Goal: Information Seeking & Learning: Learn about a topic

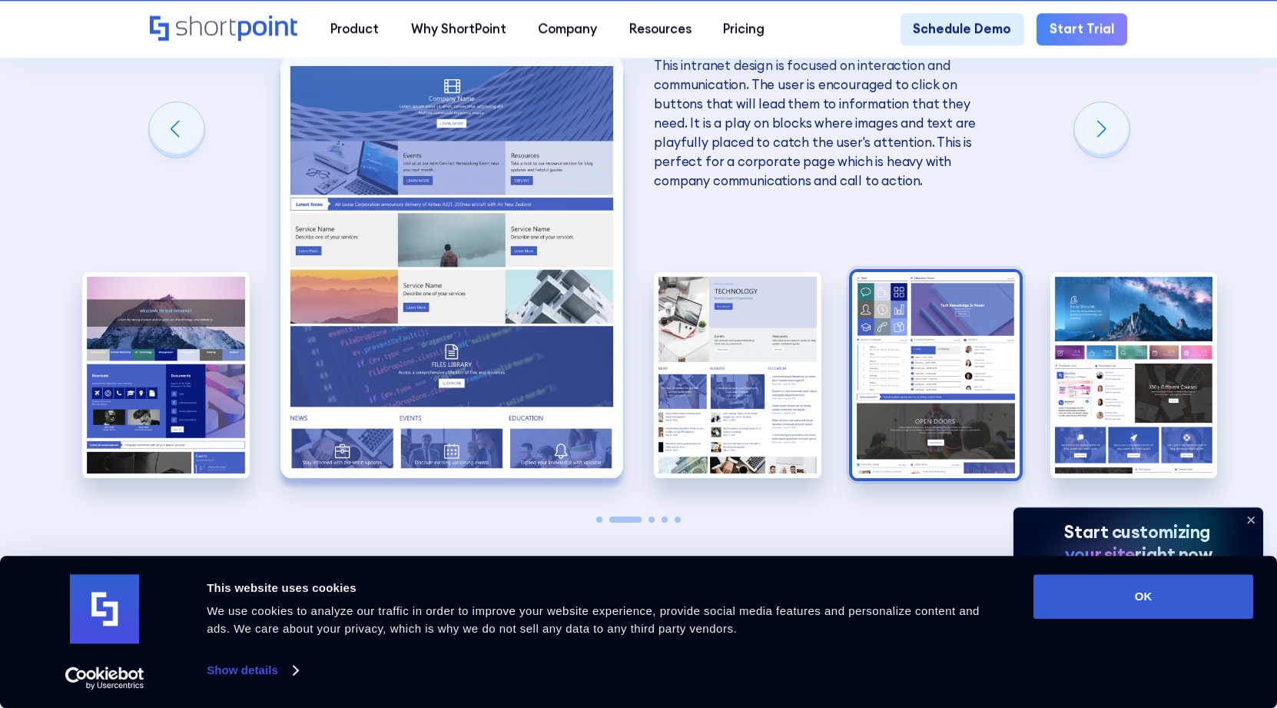
scroll to position [3208, 0]
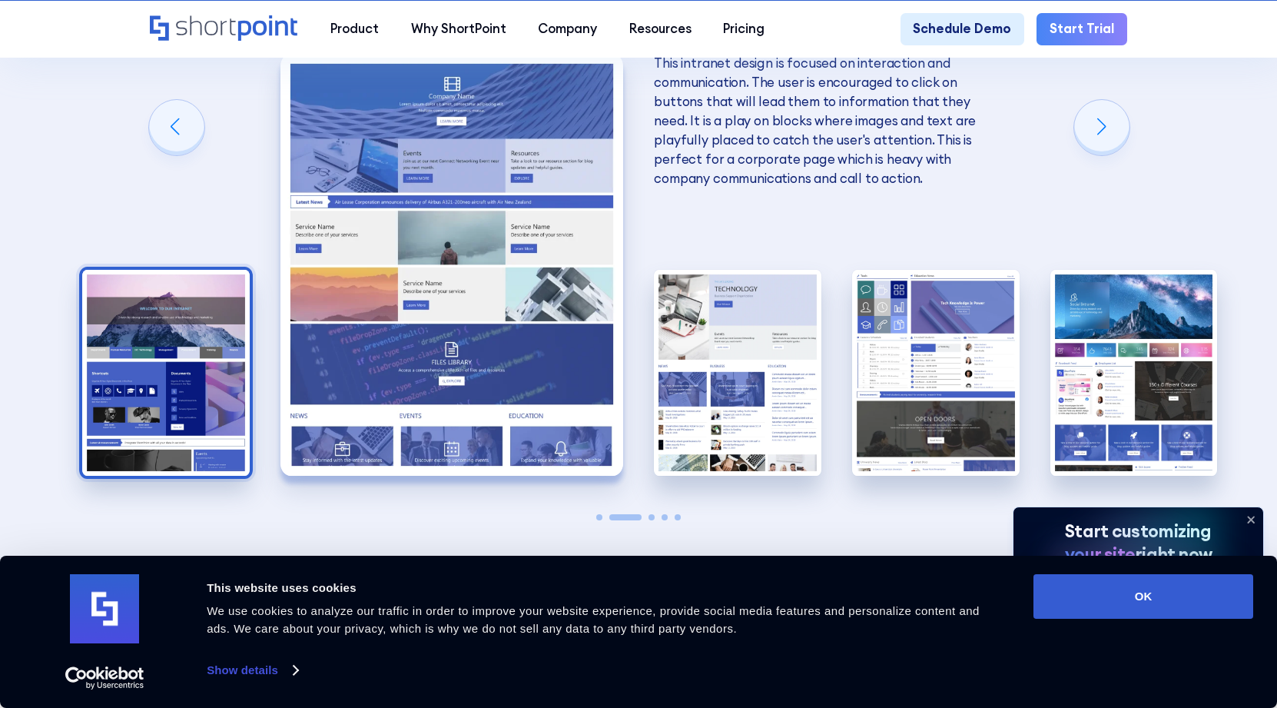
click at [187, 313] on img "1 / 5" at bounding box center [165, 372] width 167 height 205
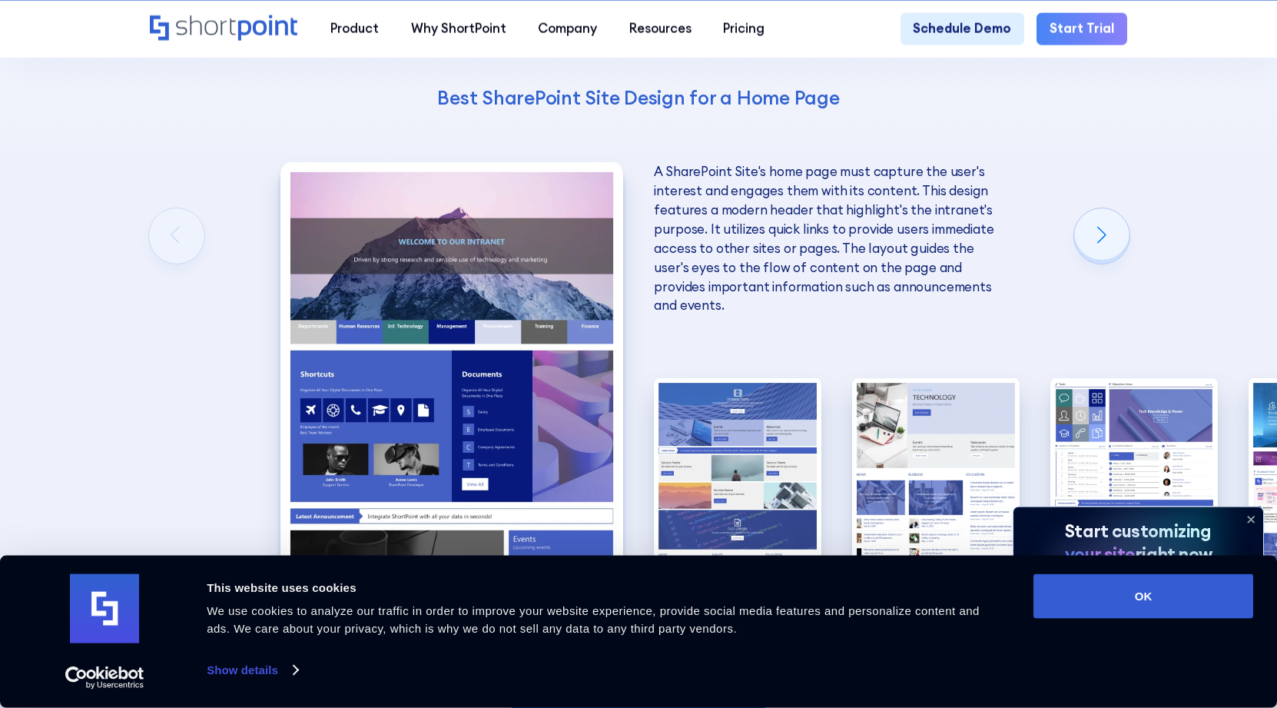
scroll to position [3098, 0]
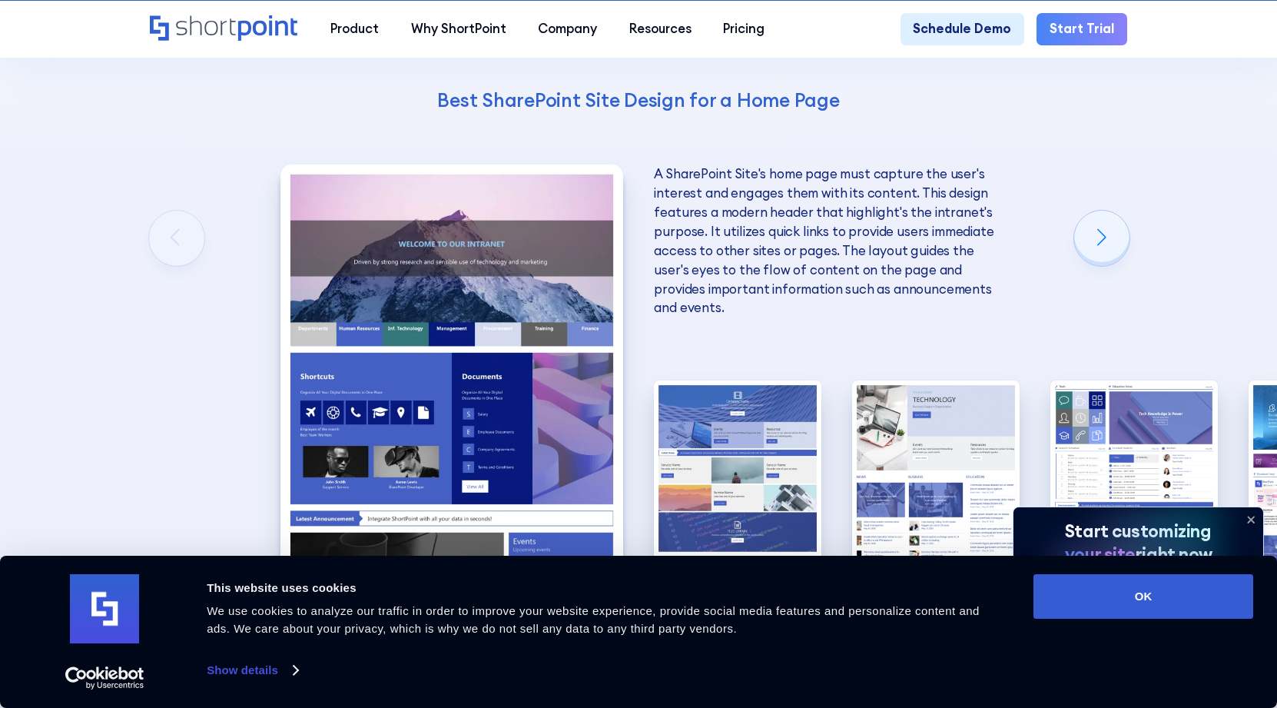
click at [449, 340] on img "1 / 5" at bounding box center [451, 375] width 343 height 422
click at [860, 178] on p "A SharePoint Site's home page must capture the user's interest and engages them…" at bounding box center [825, 241] width 343 height 154
click at [1104, 211] on div "Next slide" at bounding box center [1101, 238] width 55 height 55
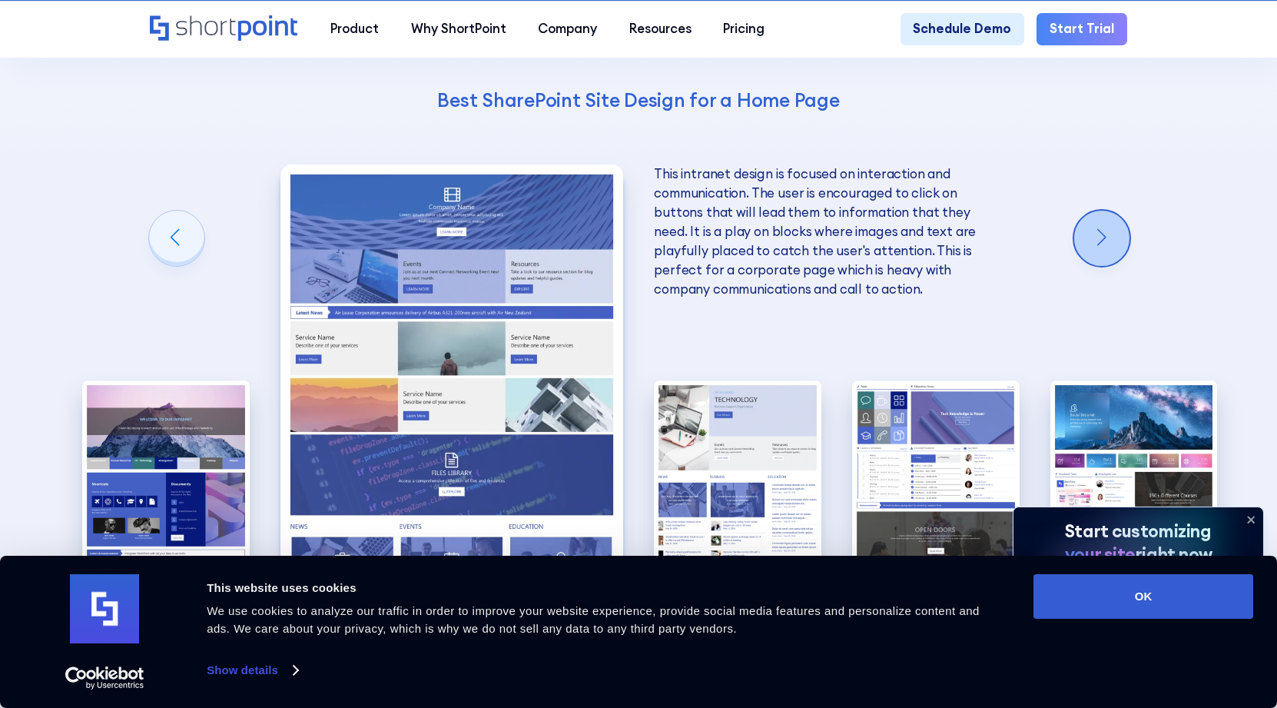
click at [1104, 211] on div "Next slide" at bounding box center [1101, 238] width 55 height 55
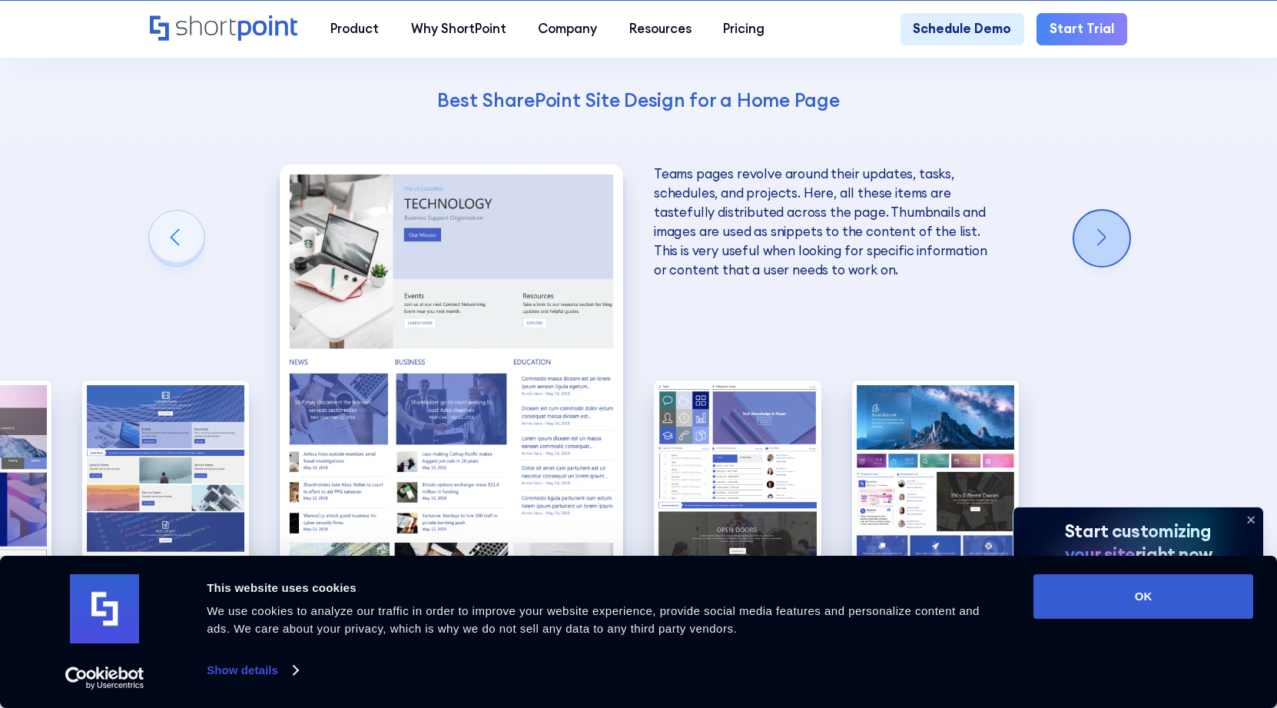
click at [1104, 211] on div "Next slide" at bounding box center [1101, 238] width 55 height 55
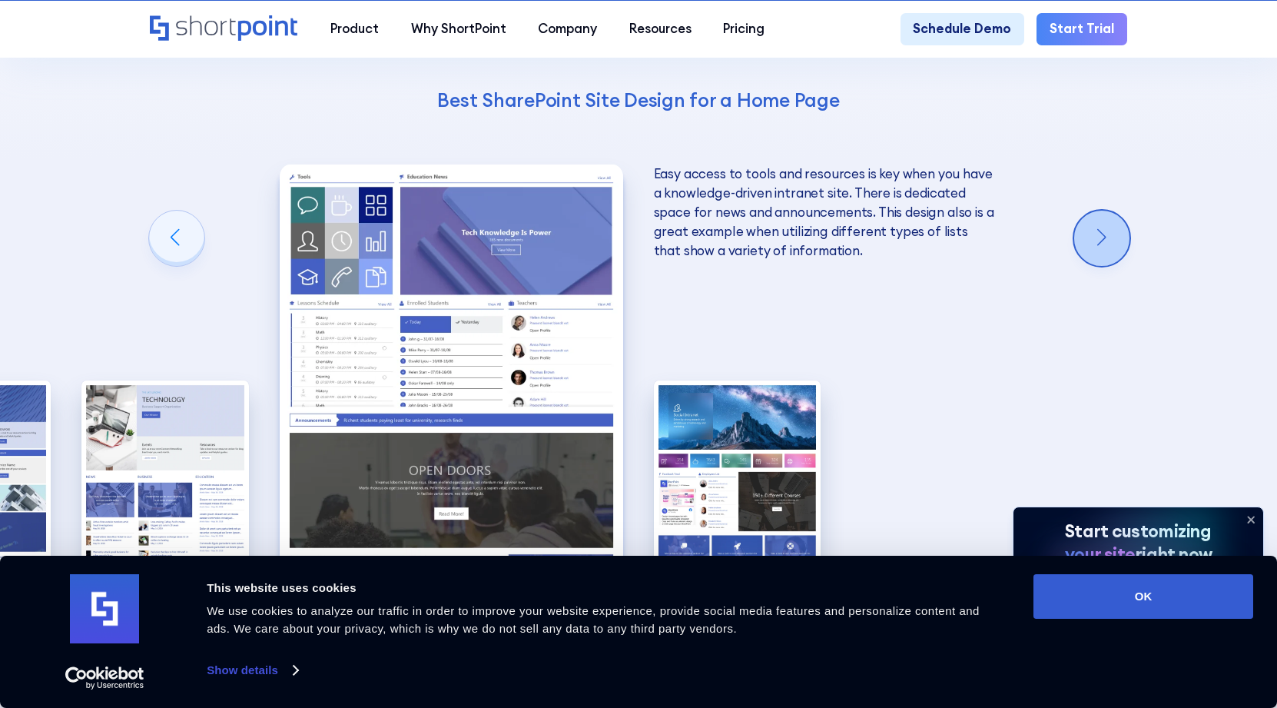
click at [1104, 211] on div "Next slide" at bounding box center [1101, 238] width 55 height 55
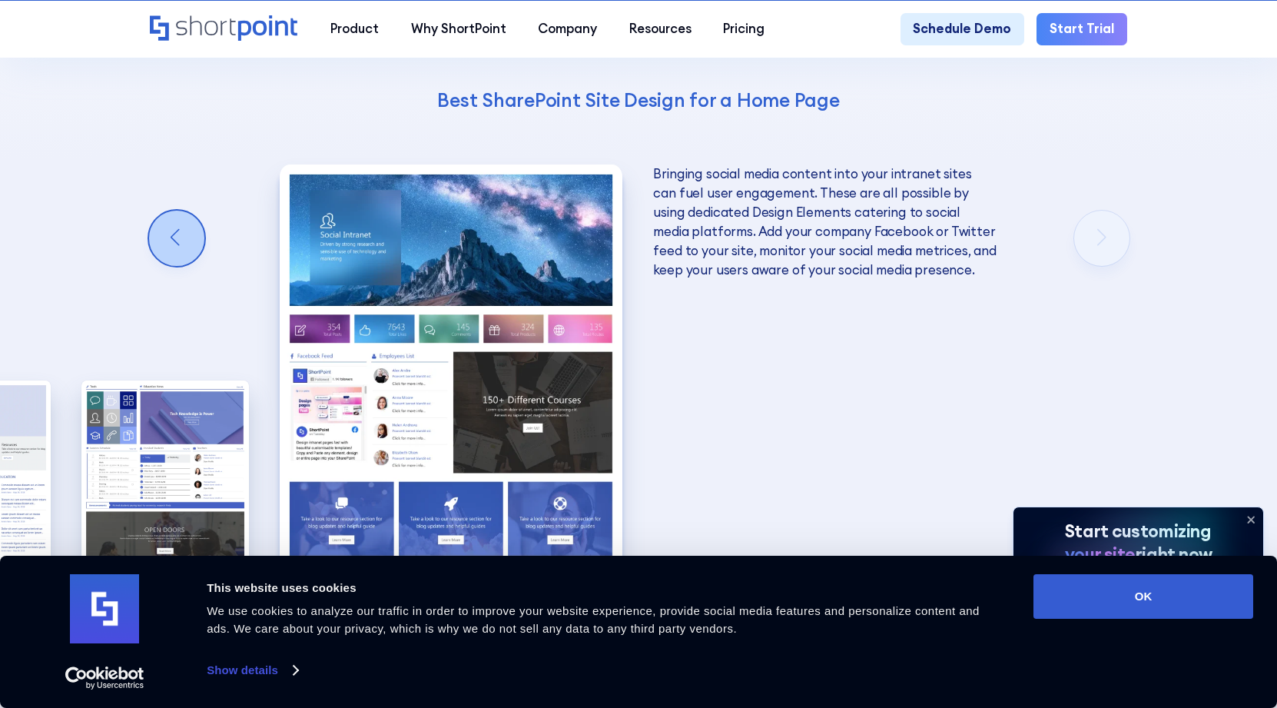
click at [188, 211] on div "Previous slide" at bounding box center [176, 238] width 55 height 55
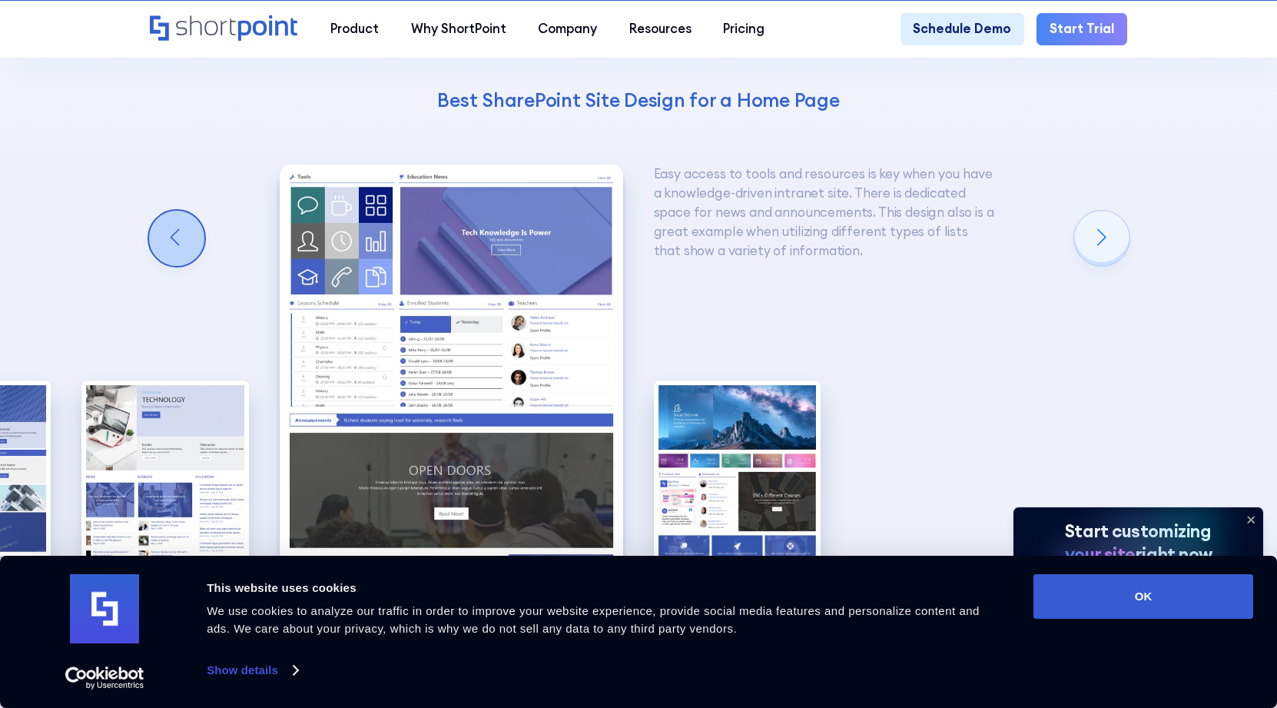
click at [188, 211] on div "Previous slide" at bounding box center [176, 238] width 55 height 55
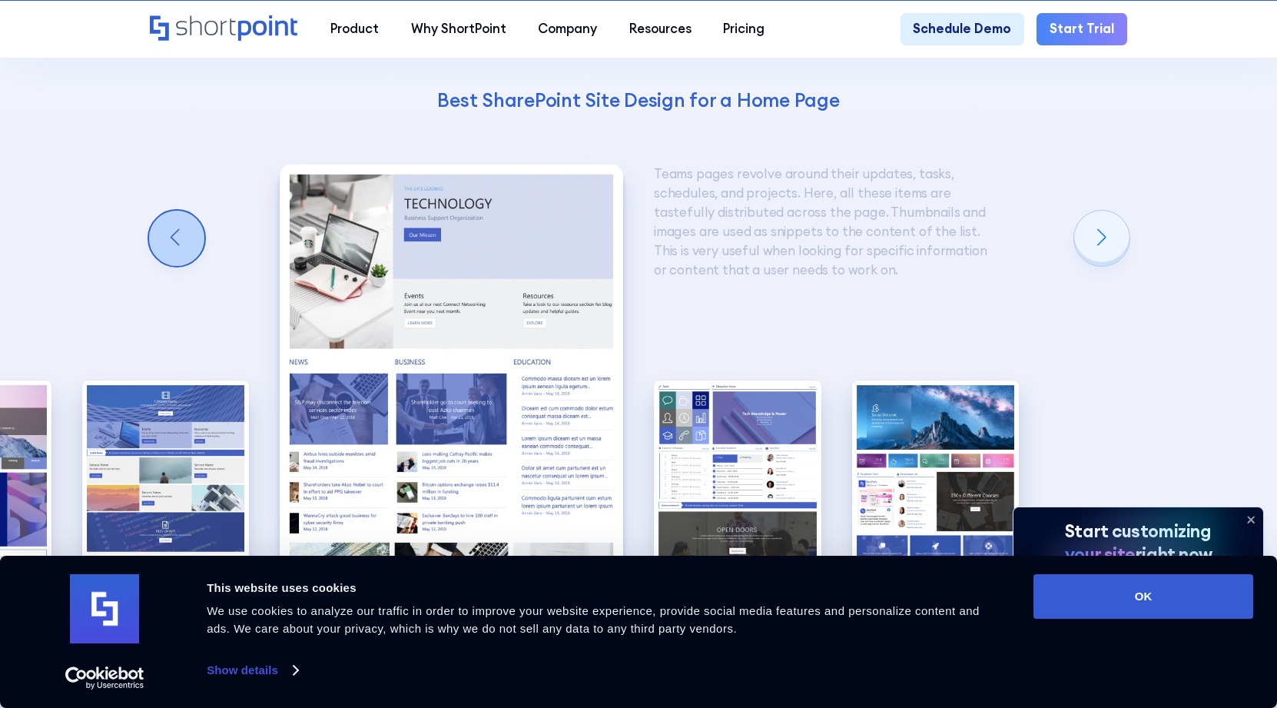
click at [188, 211] on div "Previous slide" at bounding box center [176, 238] width 55 height 55
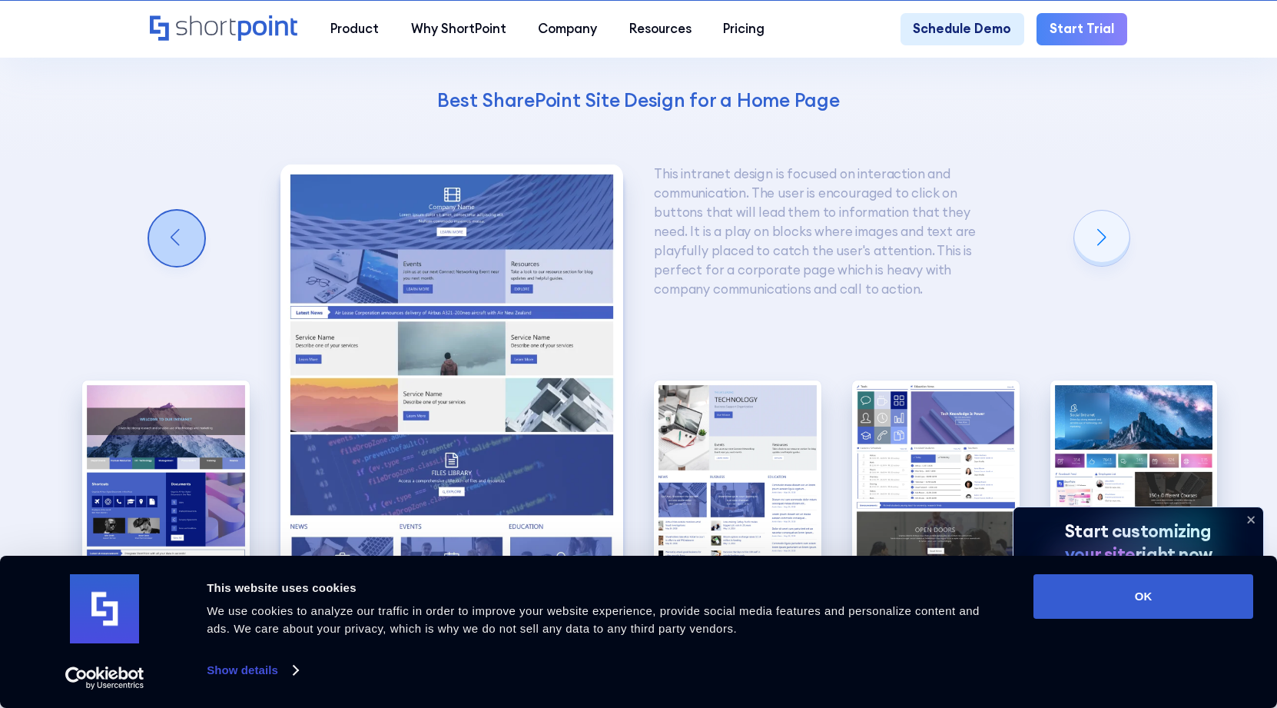
click at [188, 211] on div "Previous slide" at bounding box center [176, 238] width 55 height 55
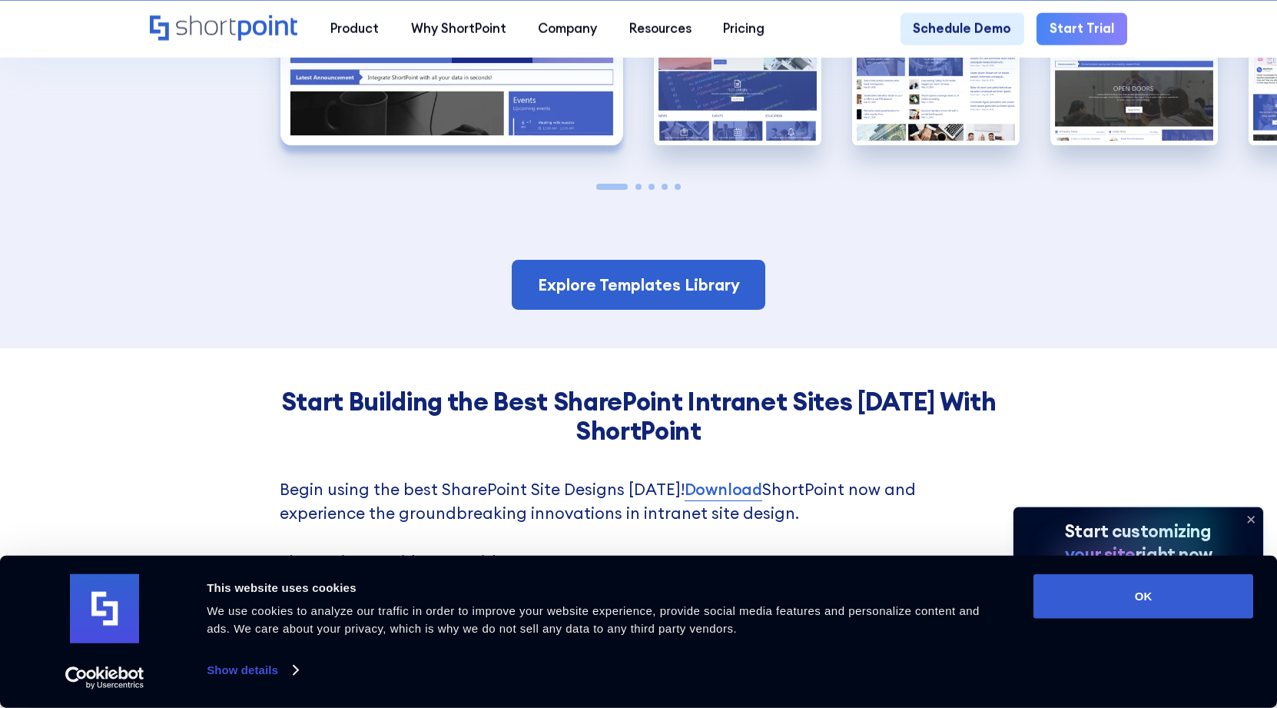
scroll to position [3540, 0]
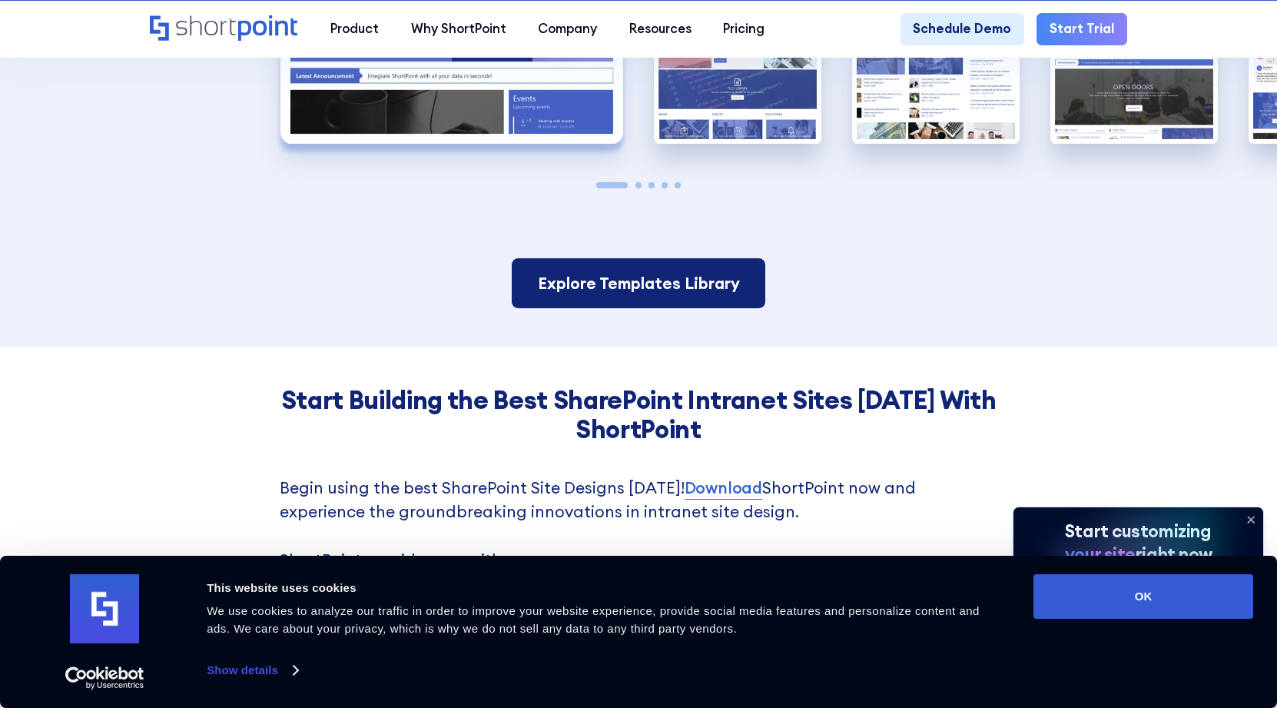
click at [632, 258] on link "Explore Templates Library" at bounding box center [638, 282] width 253 height 49
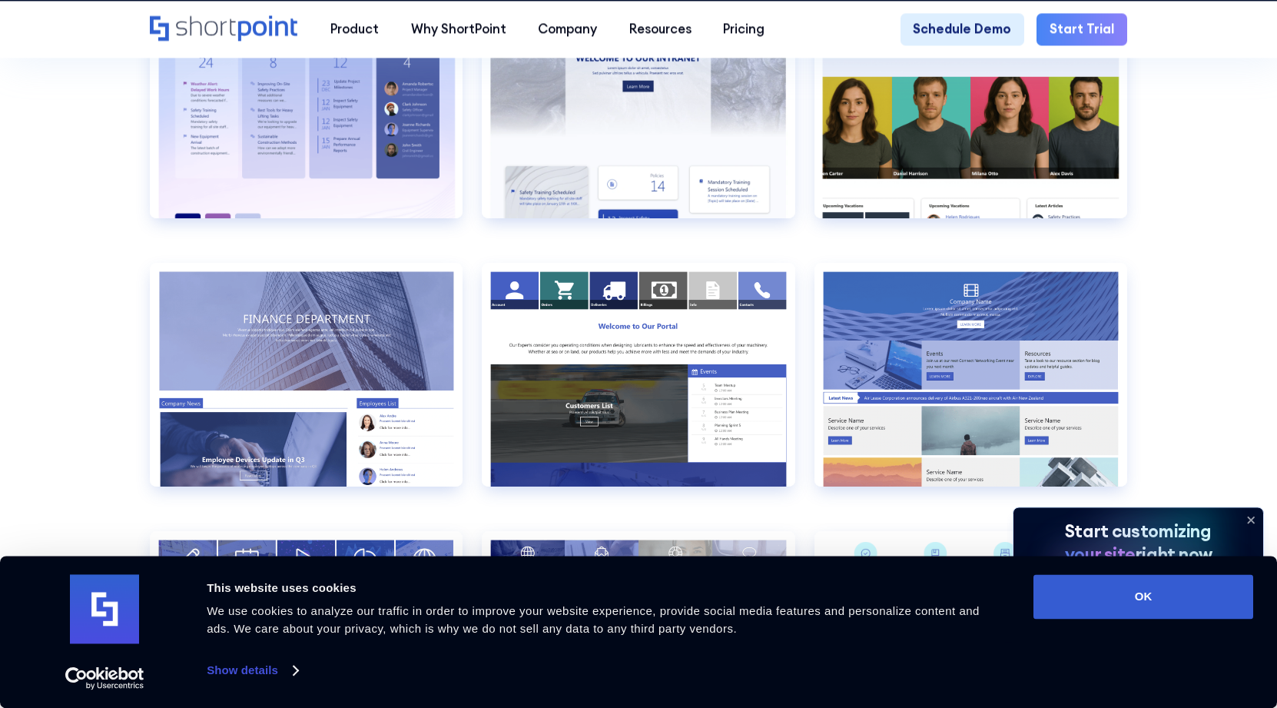
scroll to position [2877, 0]
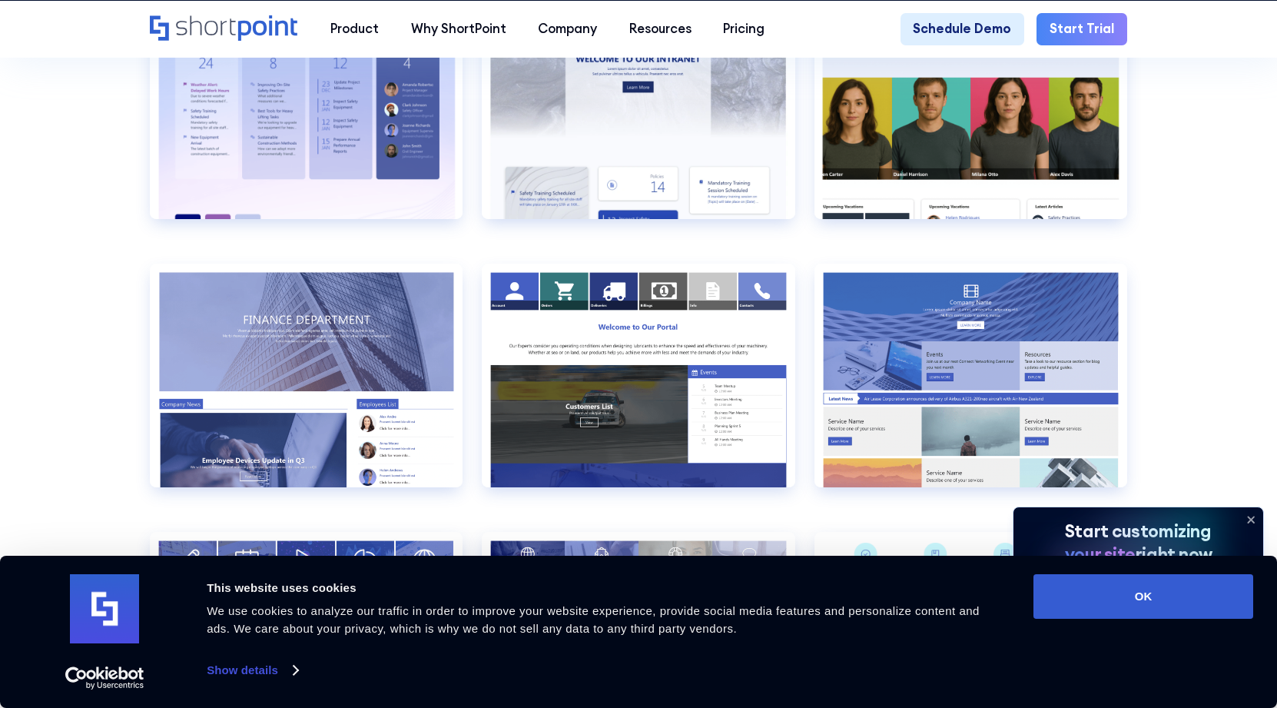
click at [1249, 518] on icon at bounding box center [1251, 519] width 25 height 25
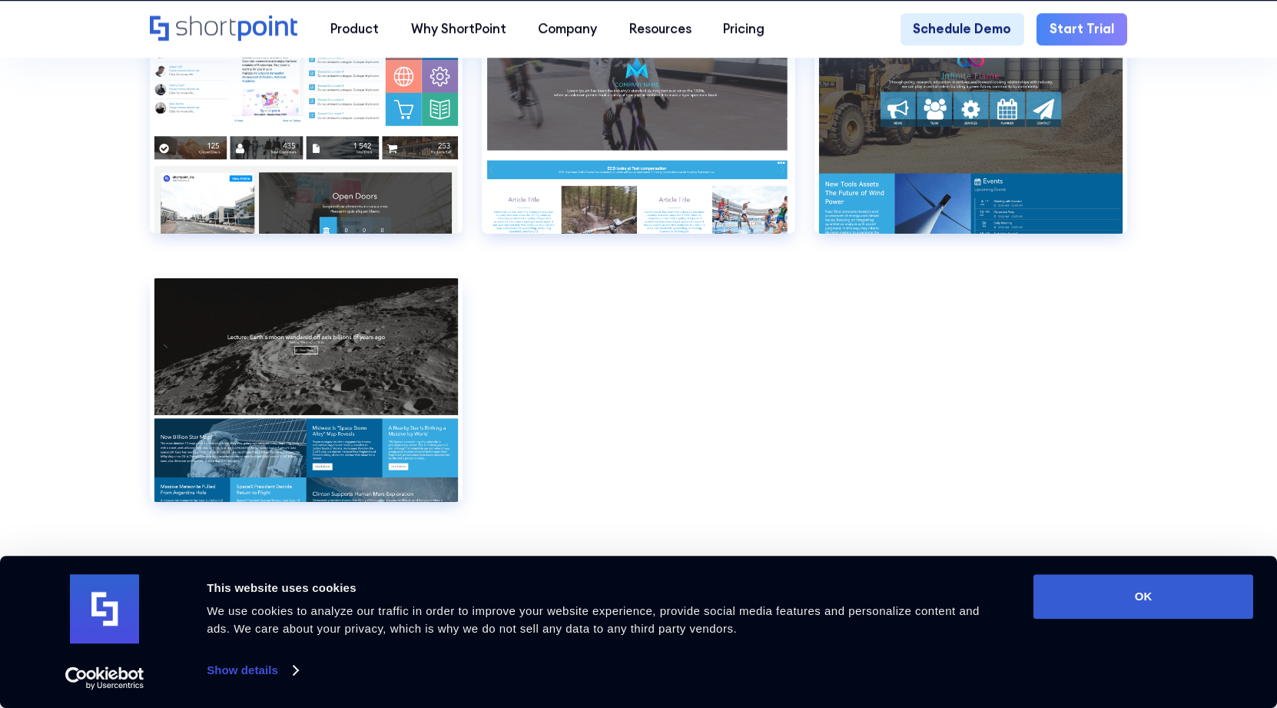
scroll to position [10338, 0]
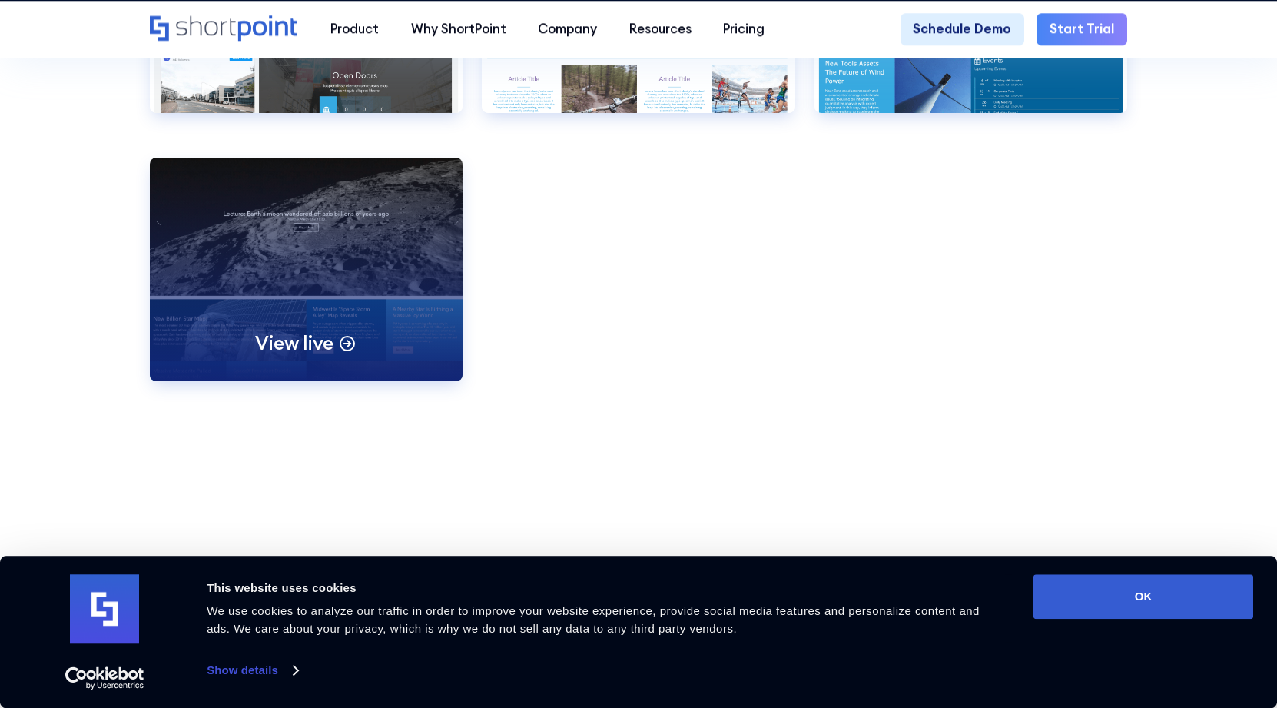
click at [384, 276] on div "View live" at bounding box center [306, 270] width 313 height 224
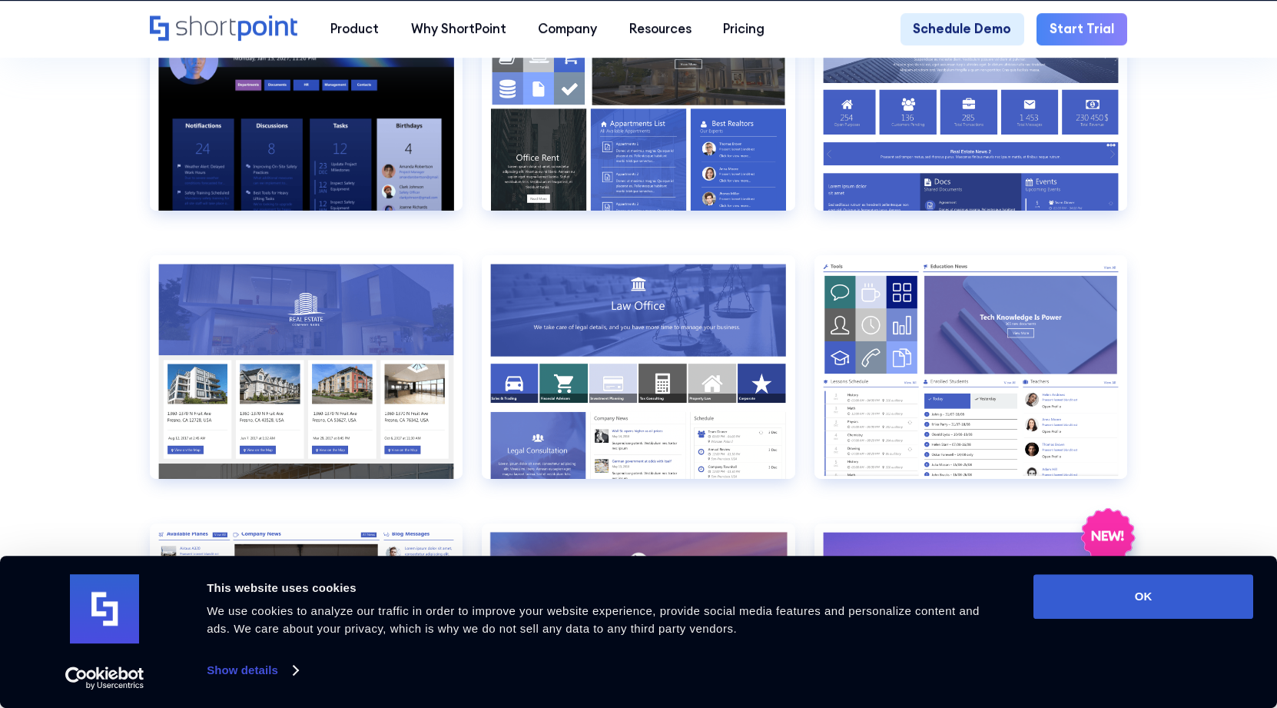
scroll to position [1549, 0]
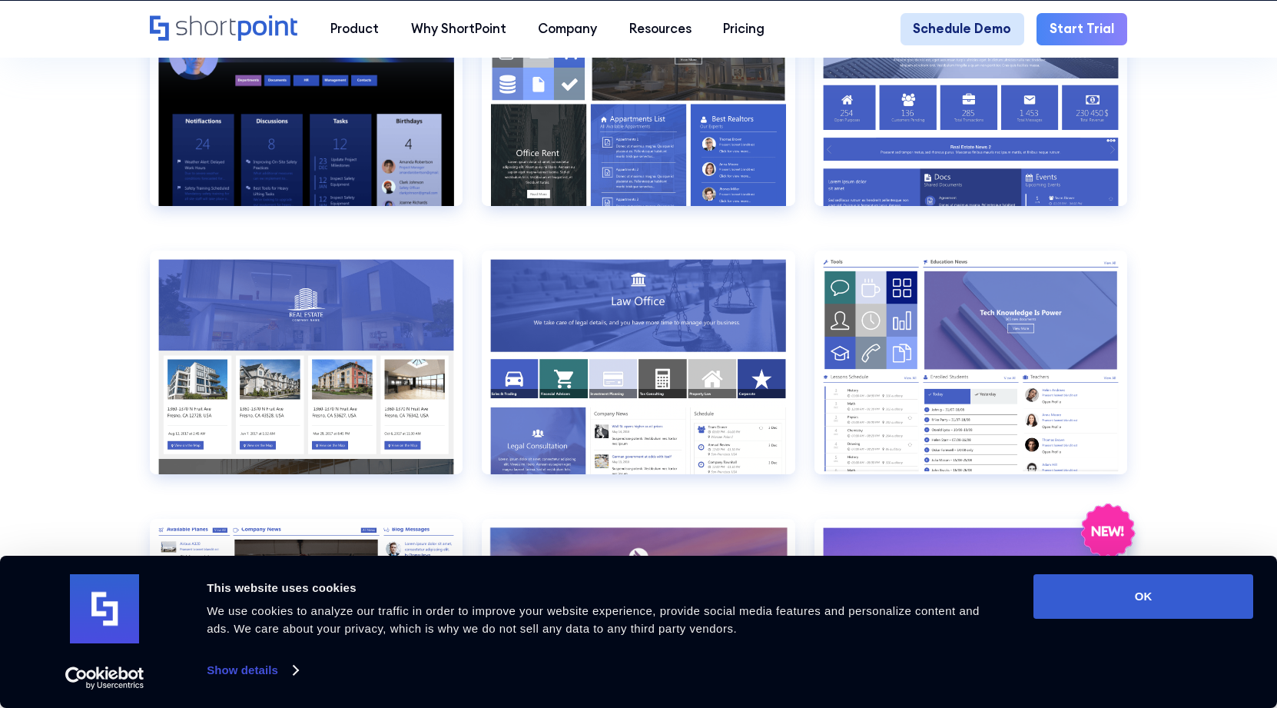
click at [970, 26] on link "Schedule Demo" at bounding box center [962, 29] width 124 height 32
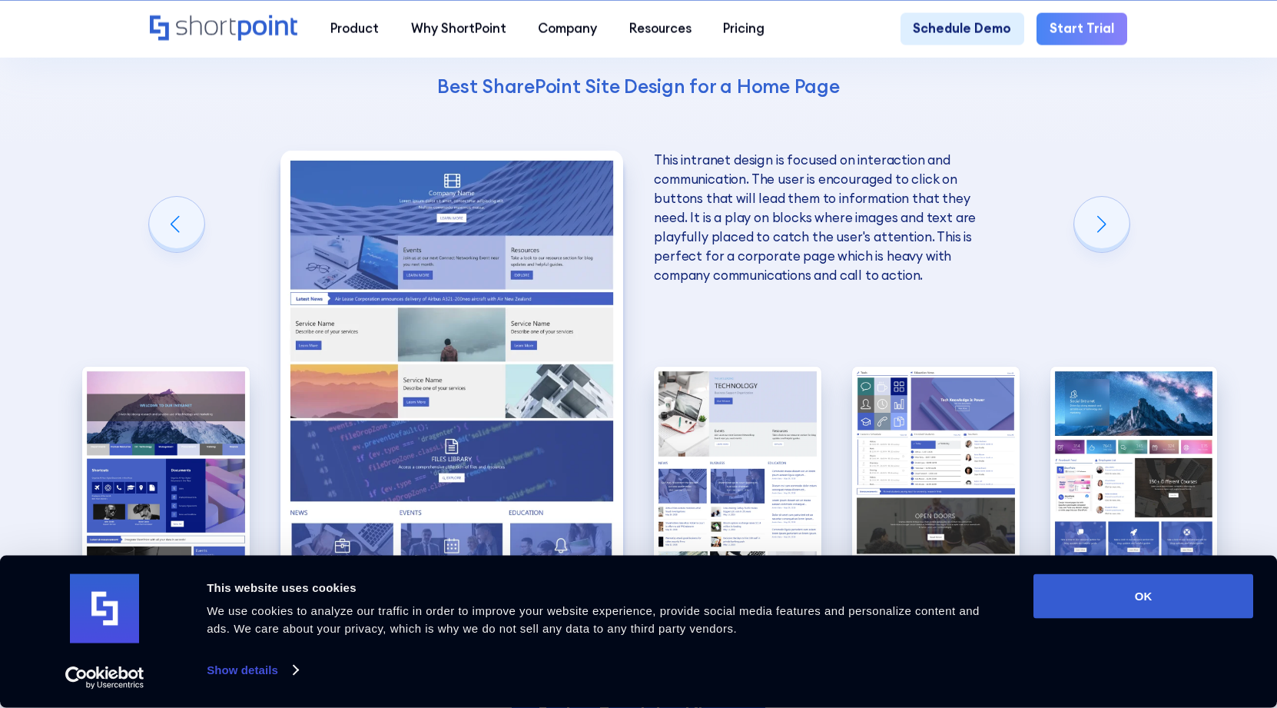
scroll to position [3208, 0]
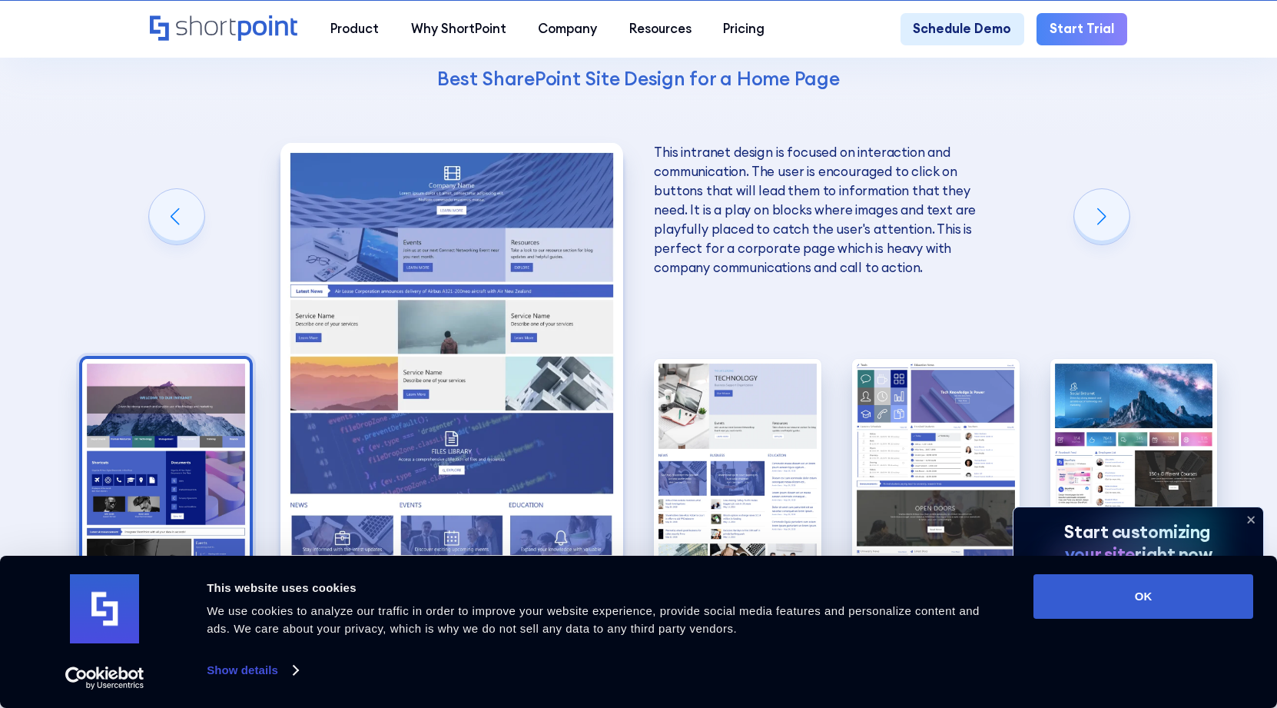
click at [136, 378] on img "1 / 5" at bounding box center [165, 461] width 167 height 205
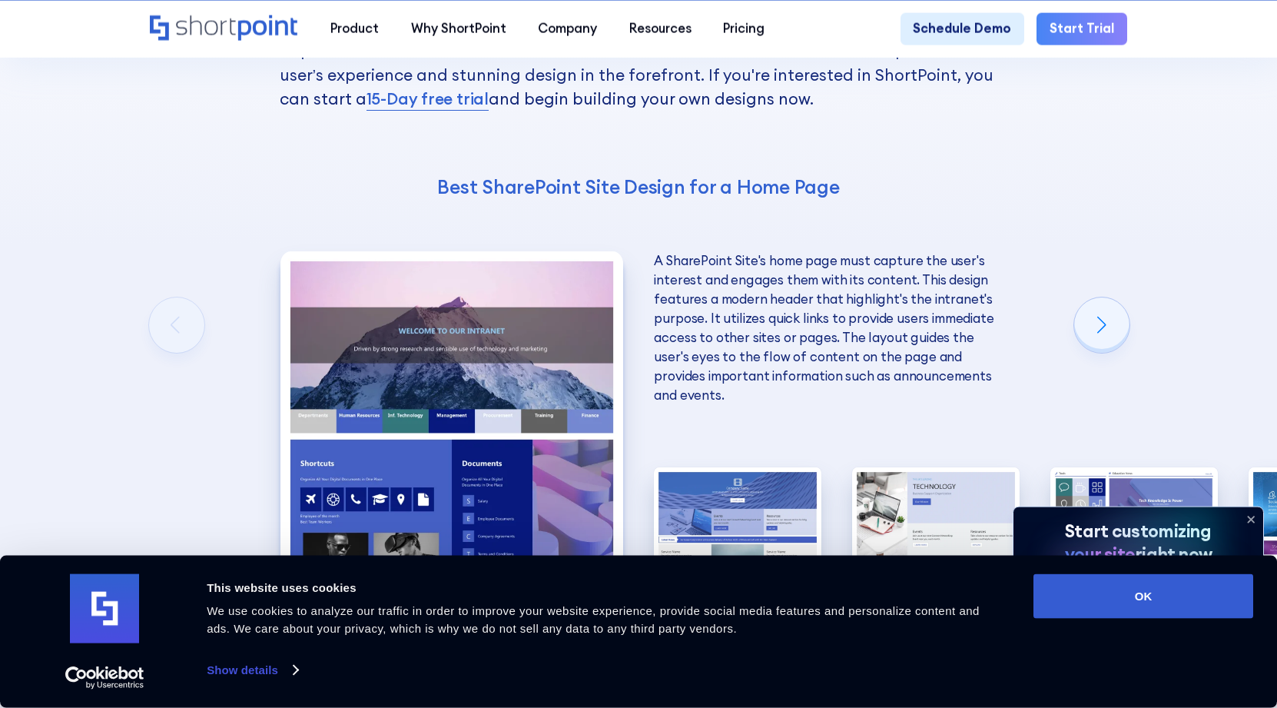
scroll to position [3098, 0]
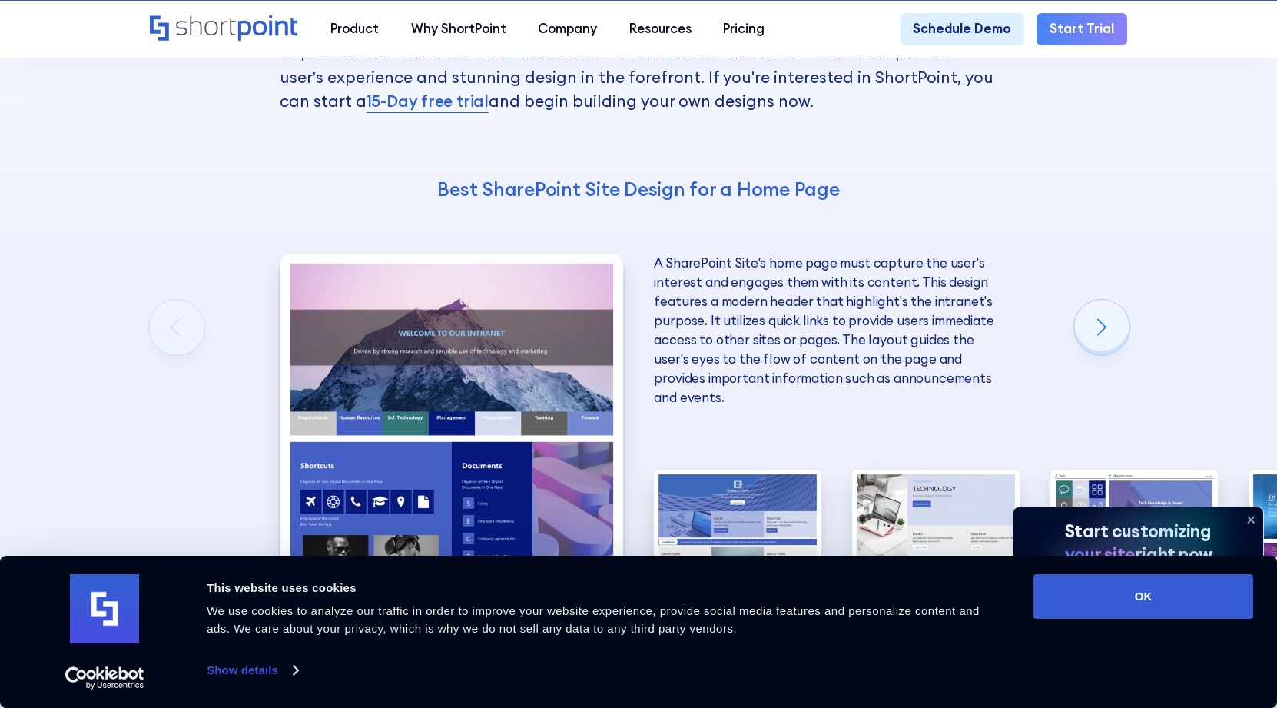
click at [762, 270] on p "A SharePoint Site's home page must capture the user's interest and engages them…" at bounding box center [825, 331] width 343 height 154
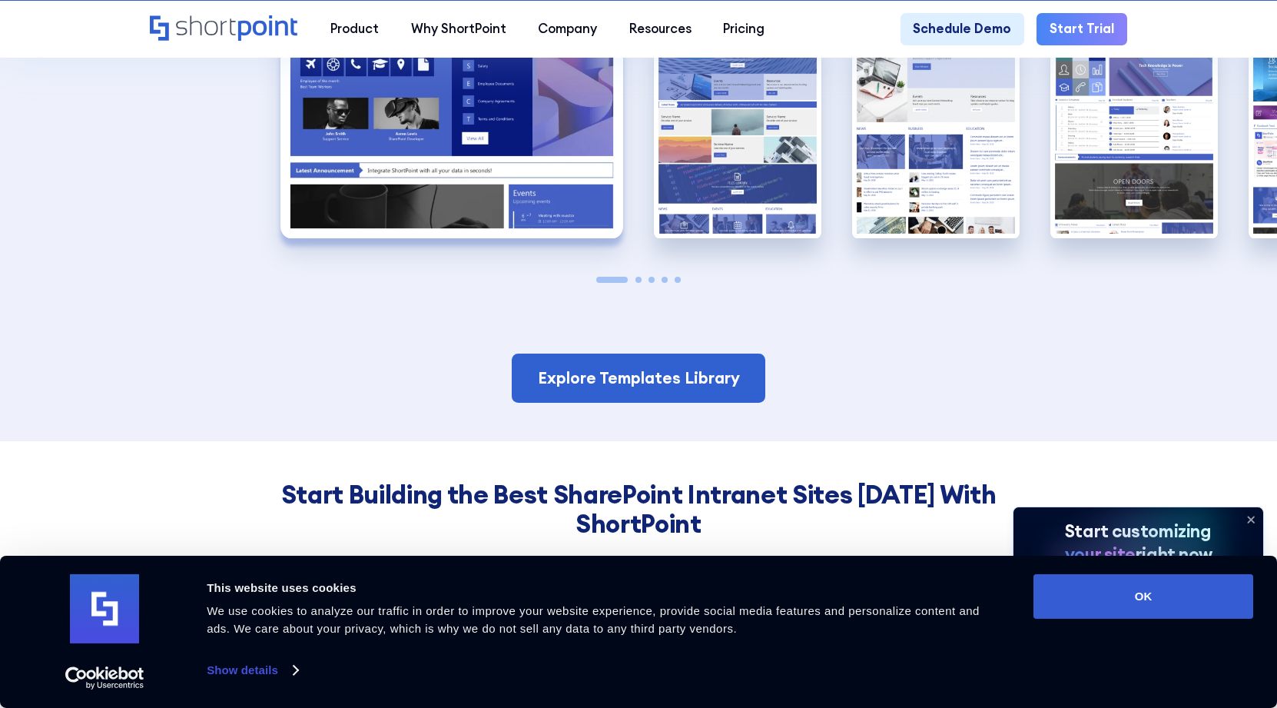
scroll to position [3540, 0]
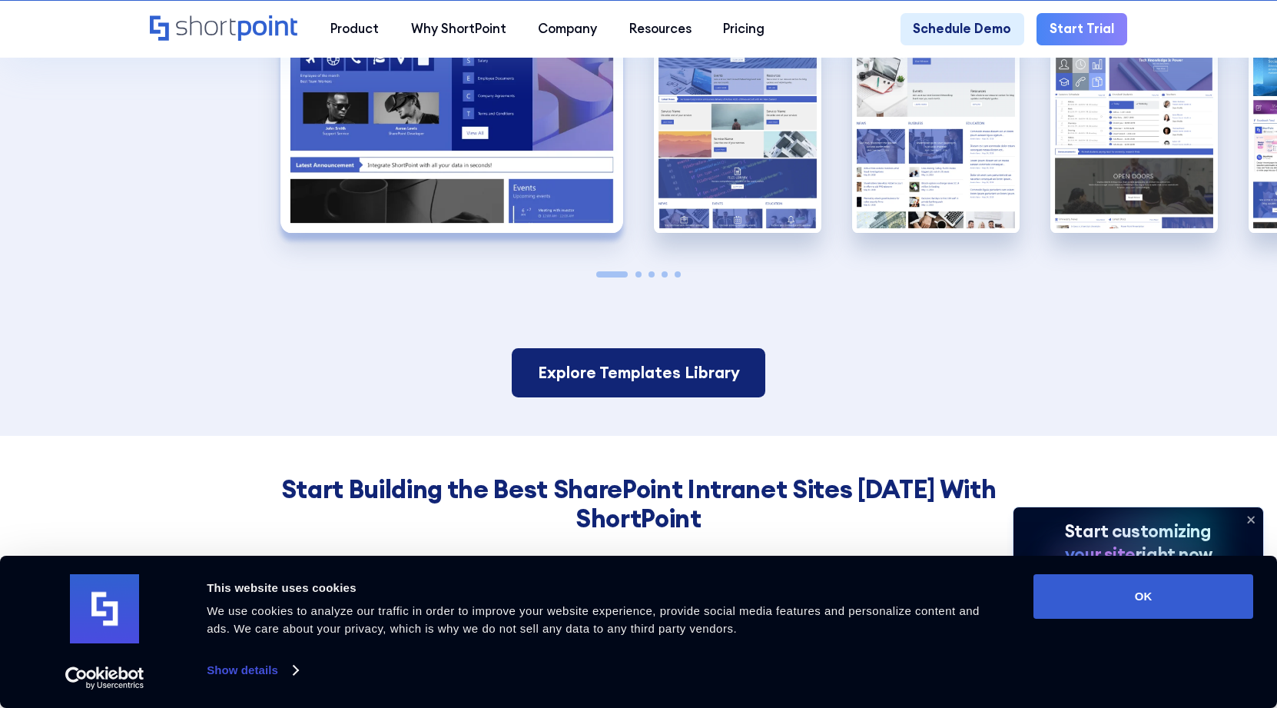
click at [721, 348] on link "Explore Templates Library" at bounding box center [638, 372] width 253 height 49
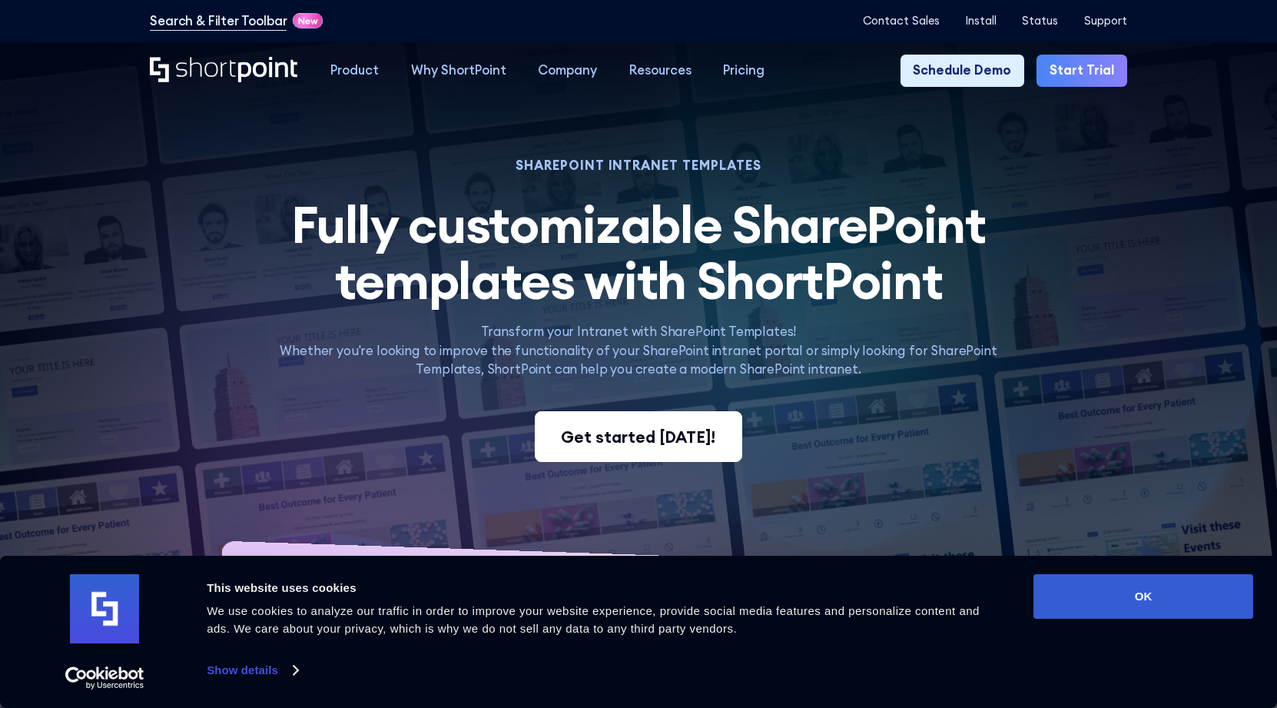
click at [678, 438] on div "Get started today!" at bounding box center [638, 437] width 154 height 24
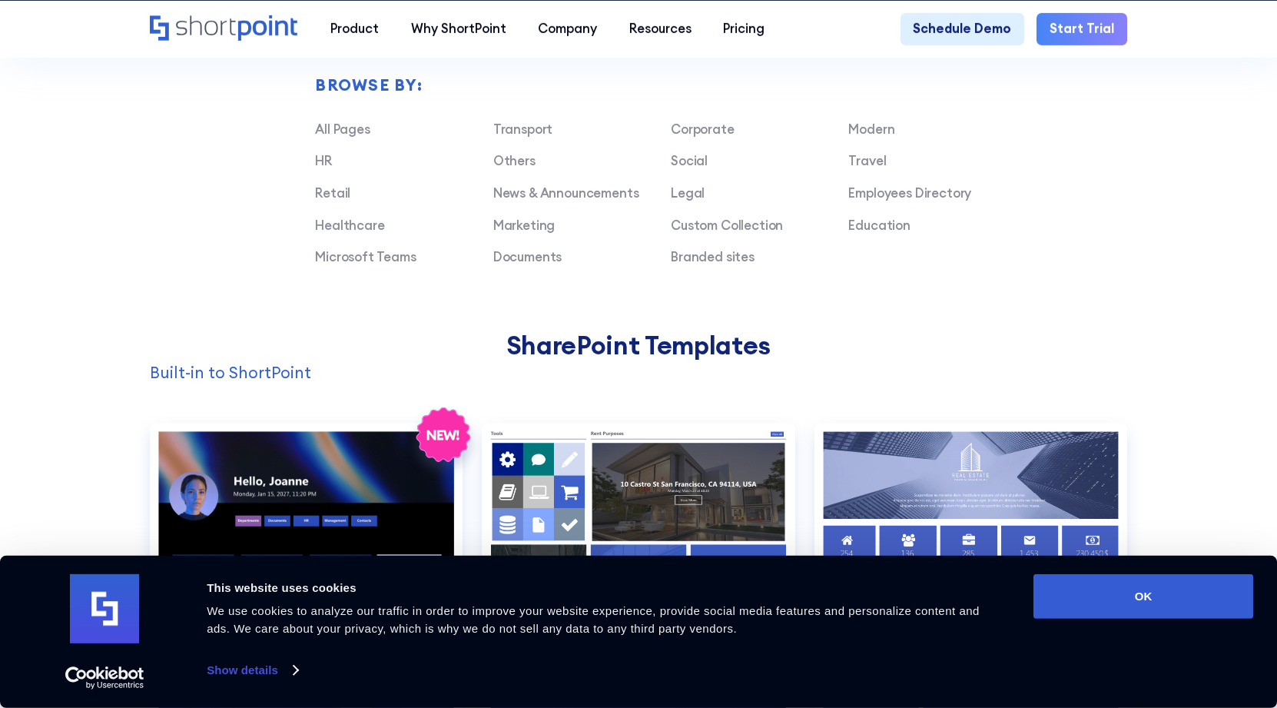
scroll to position [1106, 0]
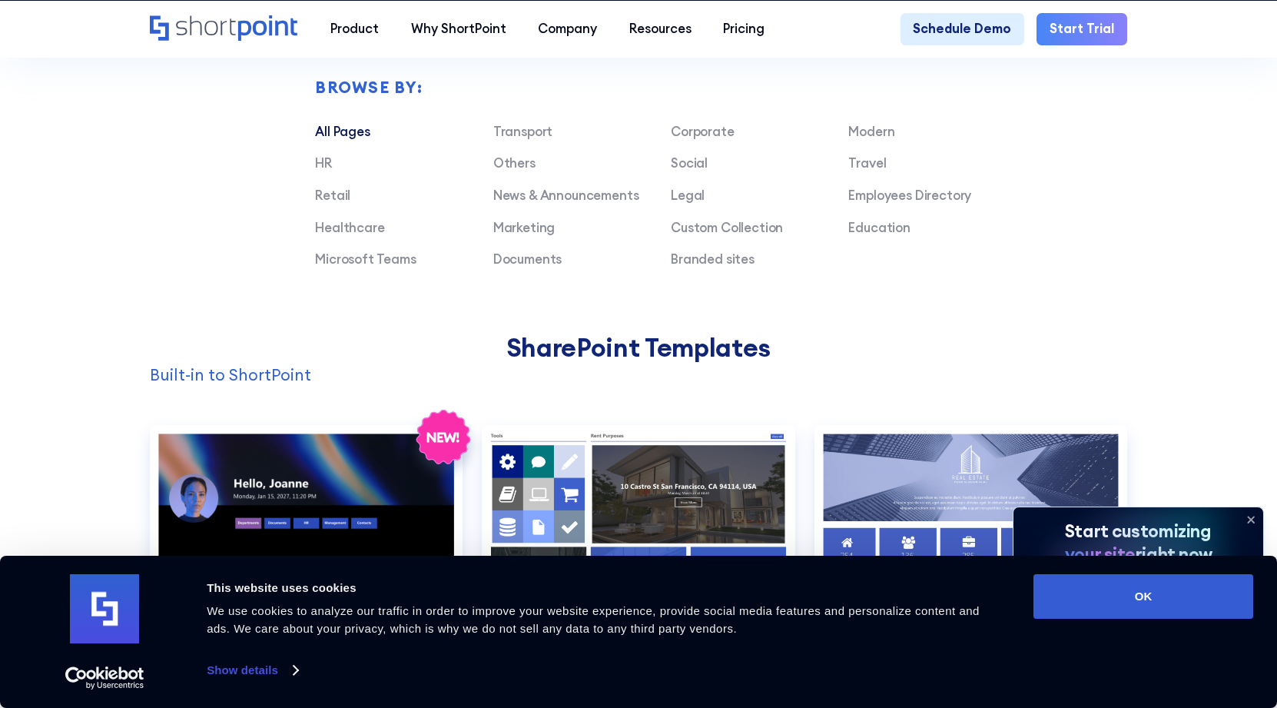
click at [337, 132] on link "All Pages" at bounding box center [342, 131] width 55 height 16
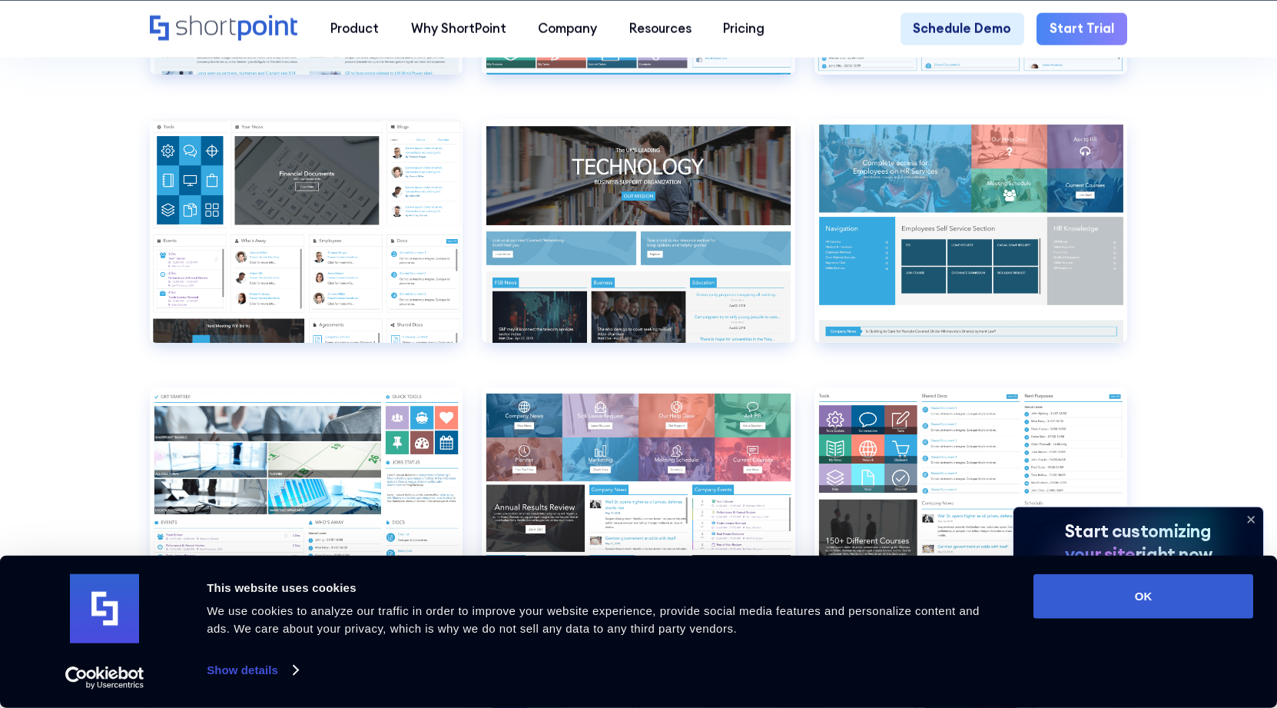
scroll to position [7191, 0]
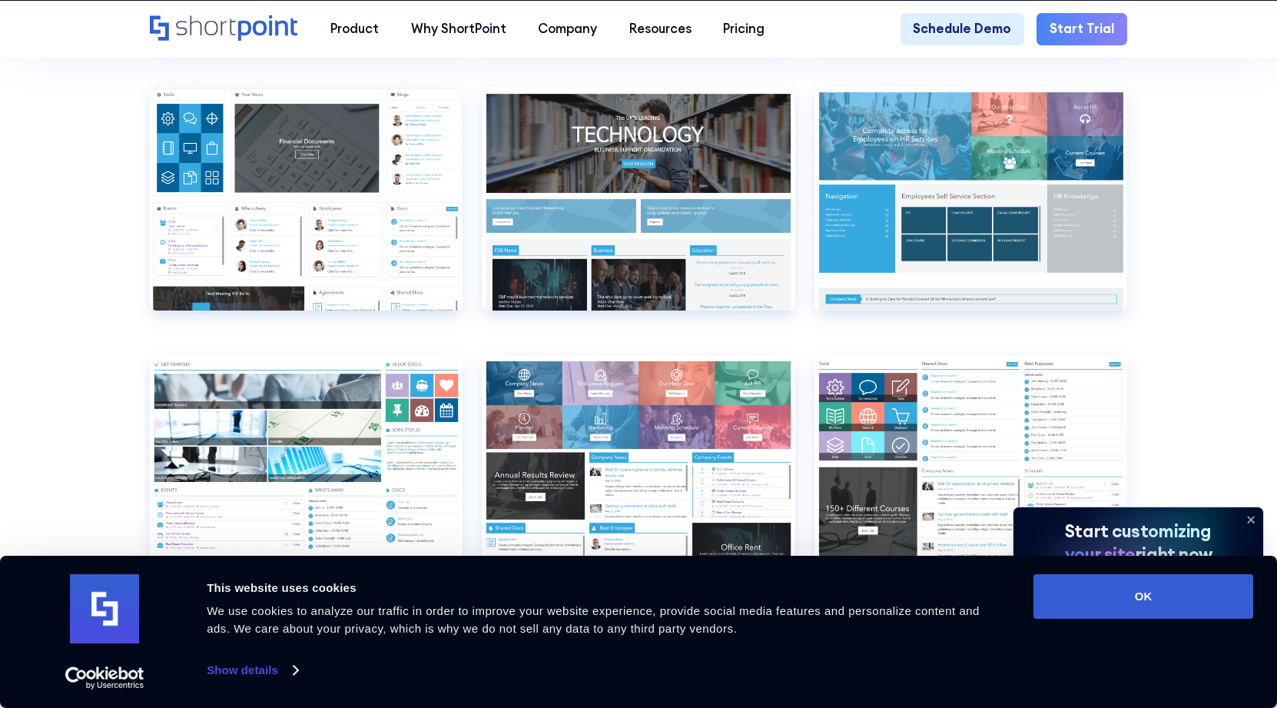
click at [1252, 516] on icon at bounding box center [1251, 519] width 25 height 25
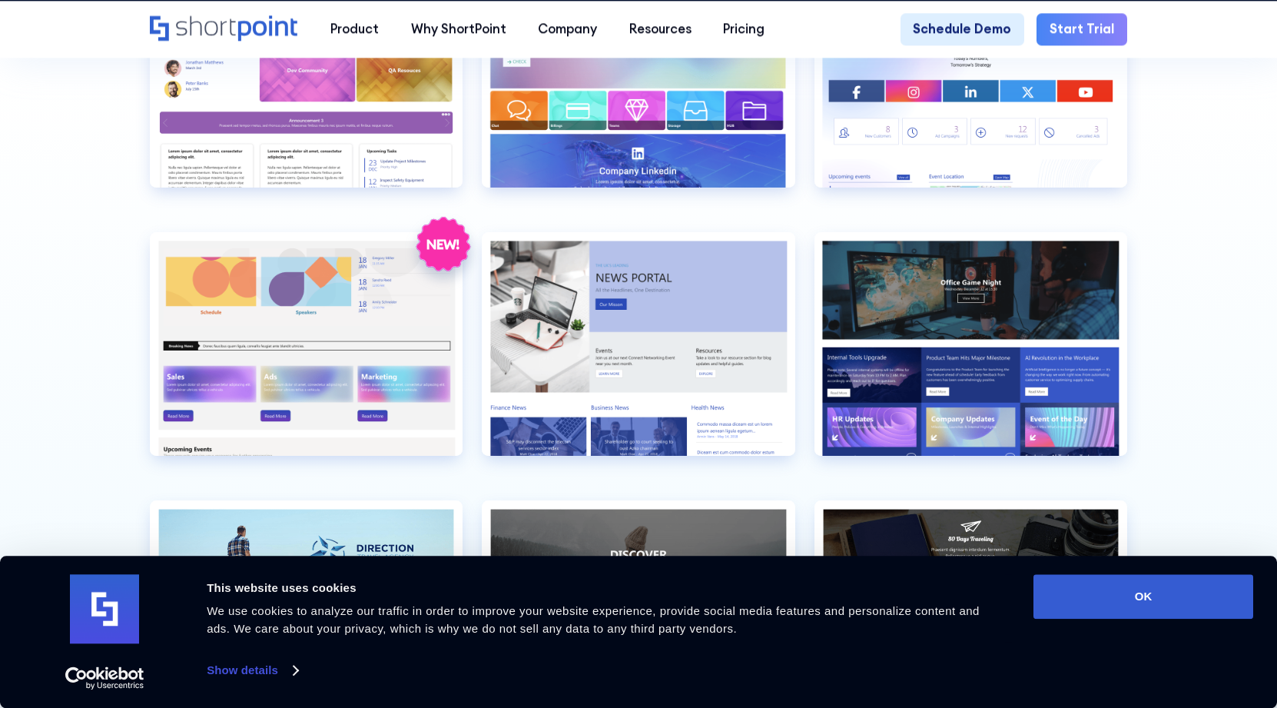
scroll to position [3687, 0]
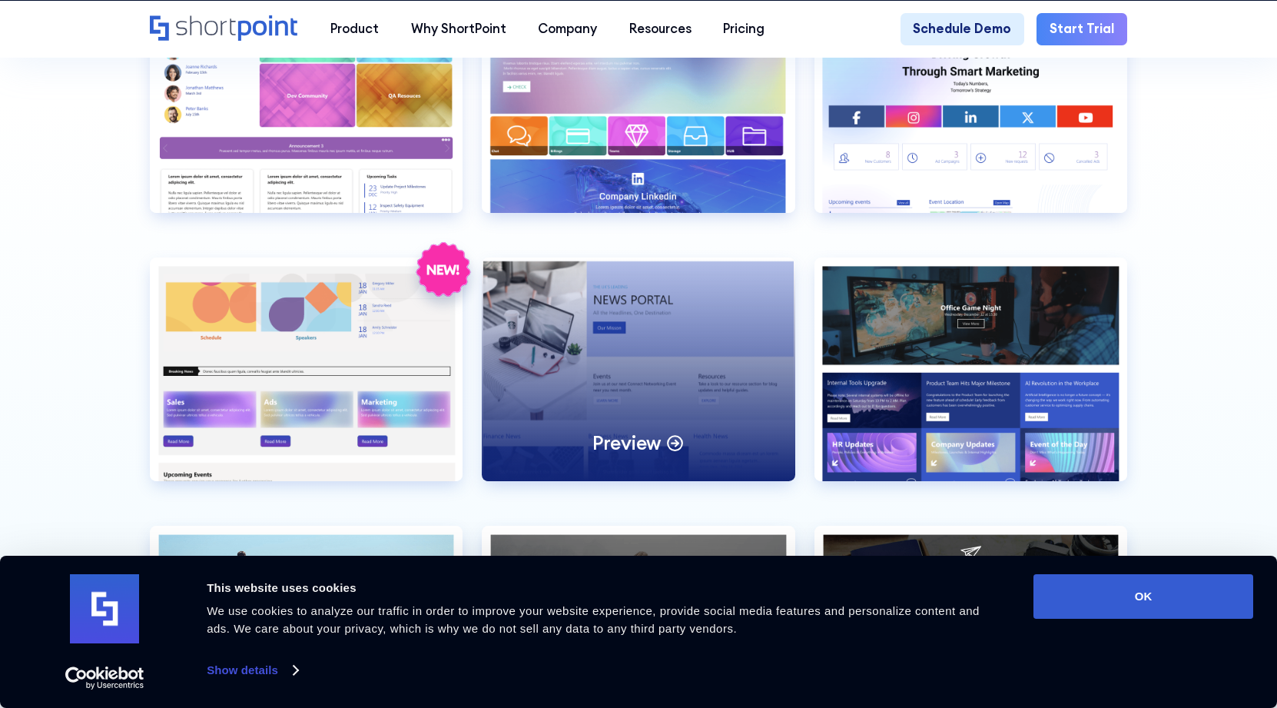
click at [738, 330] on div "Preview" at bounding box center [638, 369] width 313 height 224
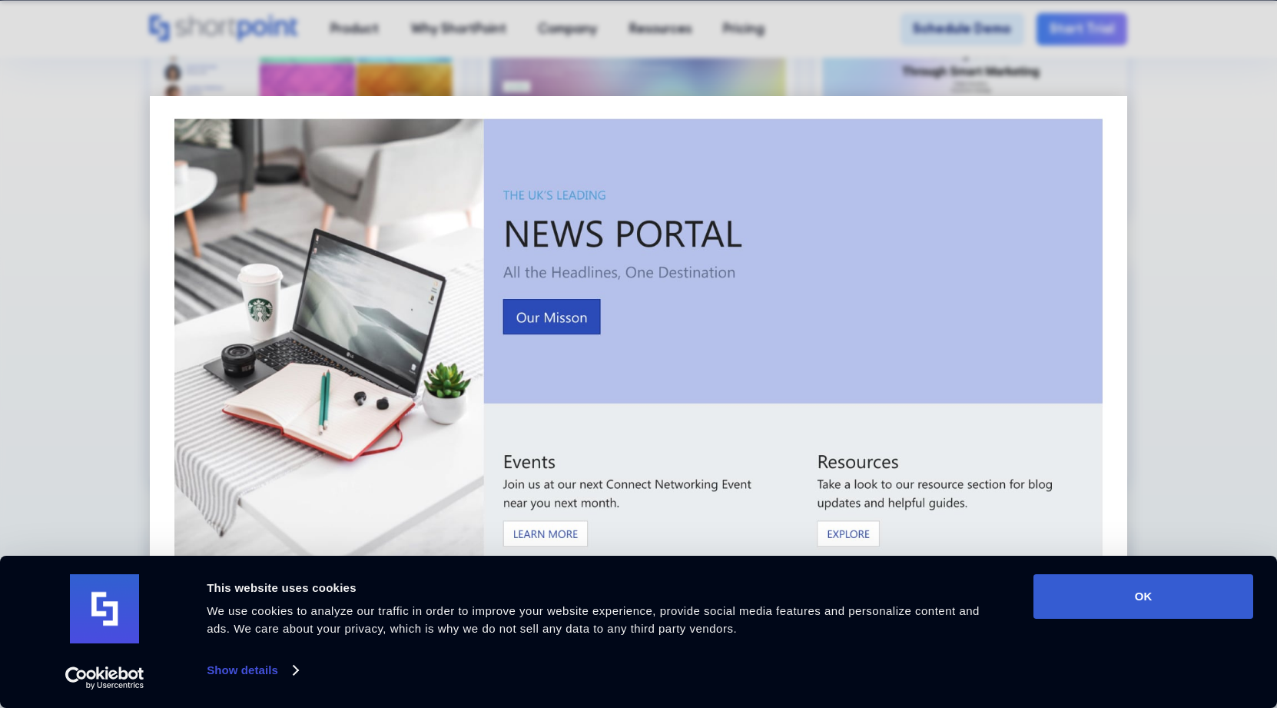
scroll to position [0, 0]
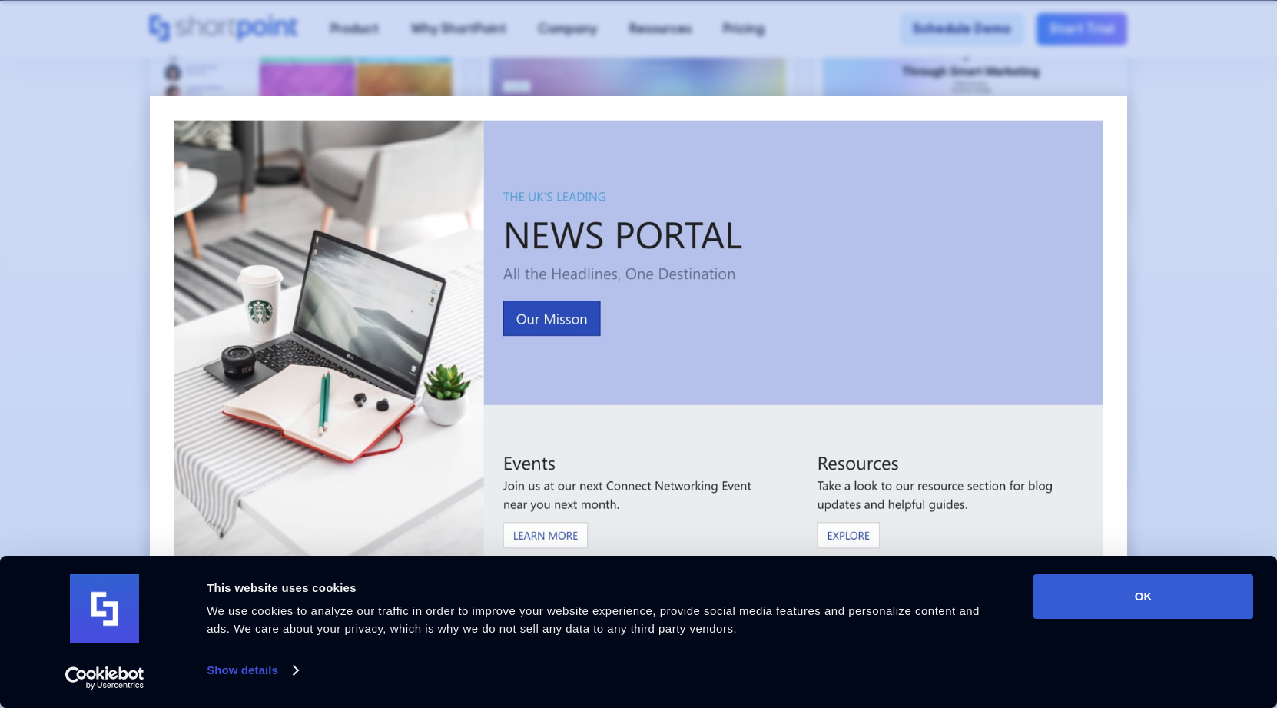
click at [1195, 138] on div at bounding box center [638, 354] width 1277 height 708
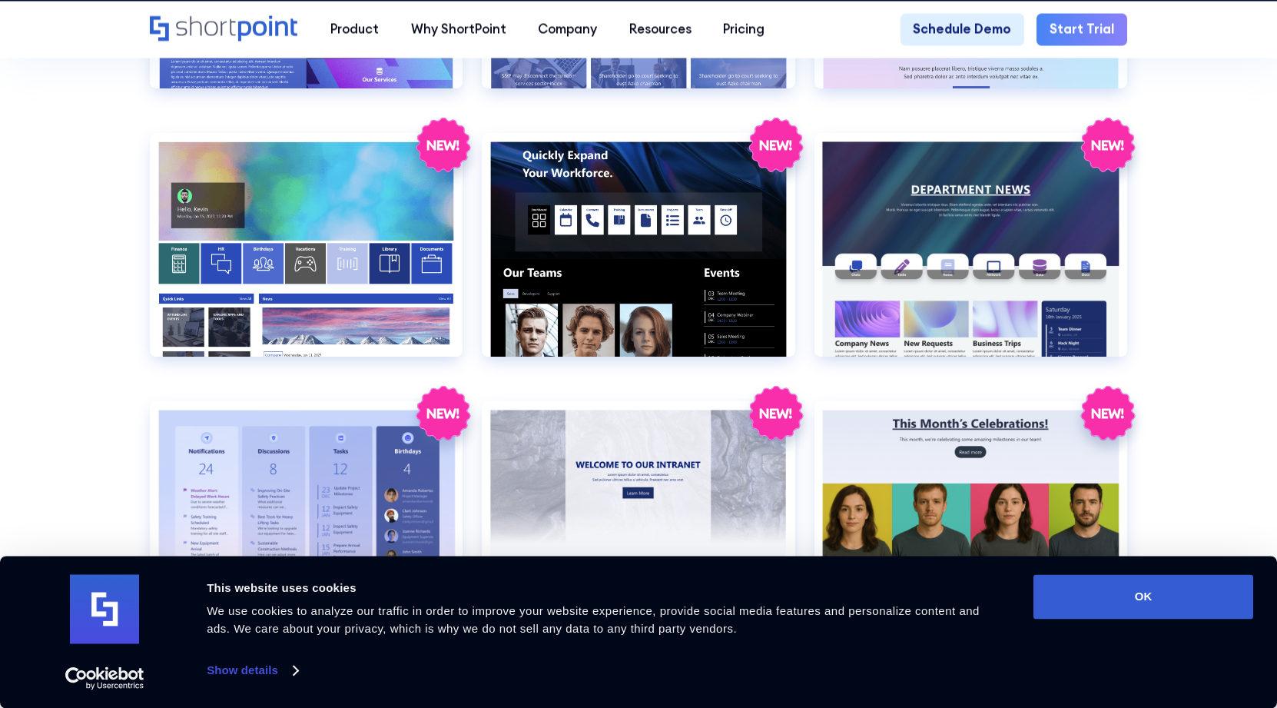
scroll to position [2470, 0]
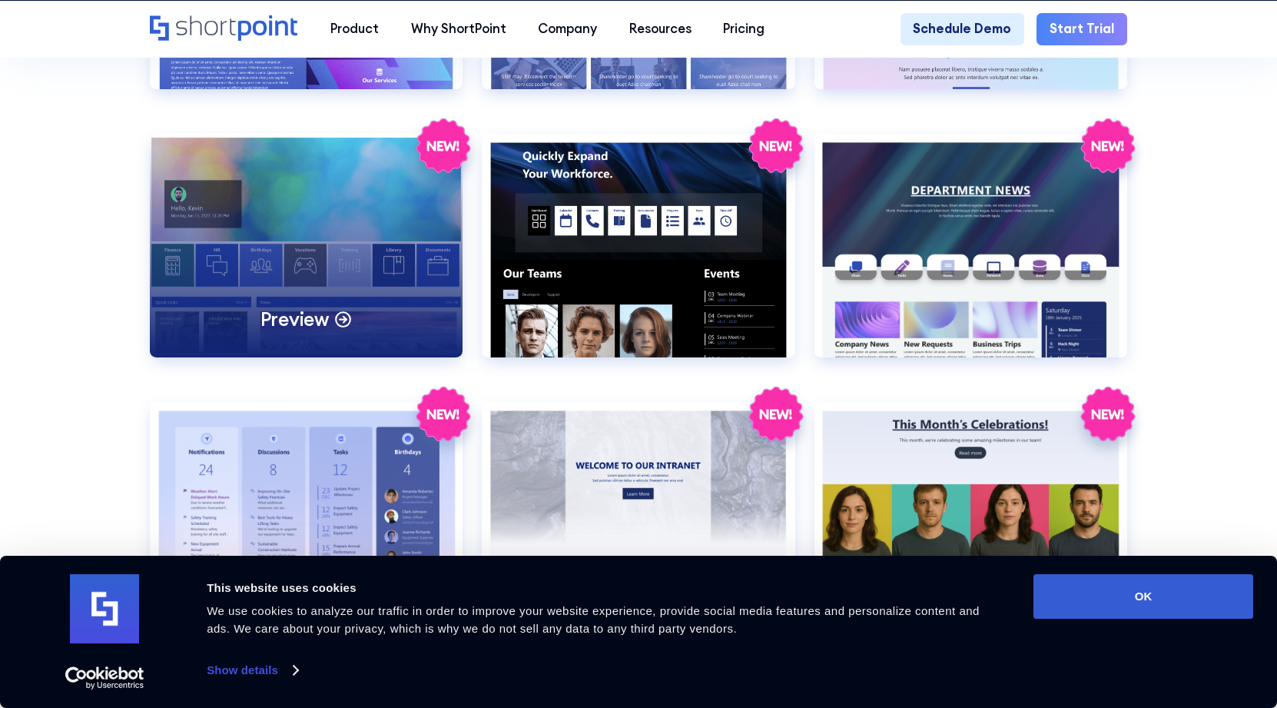
click at [339, 241] on div "Preview" at bounding box center [306, 246] width 313 height 224
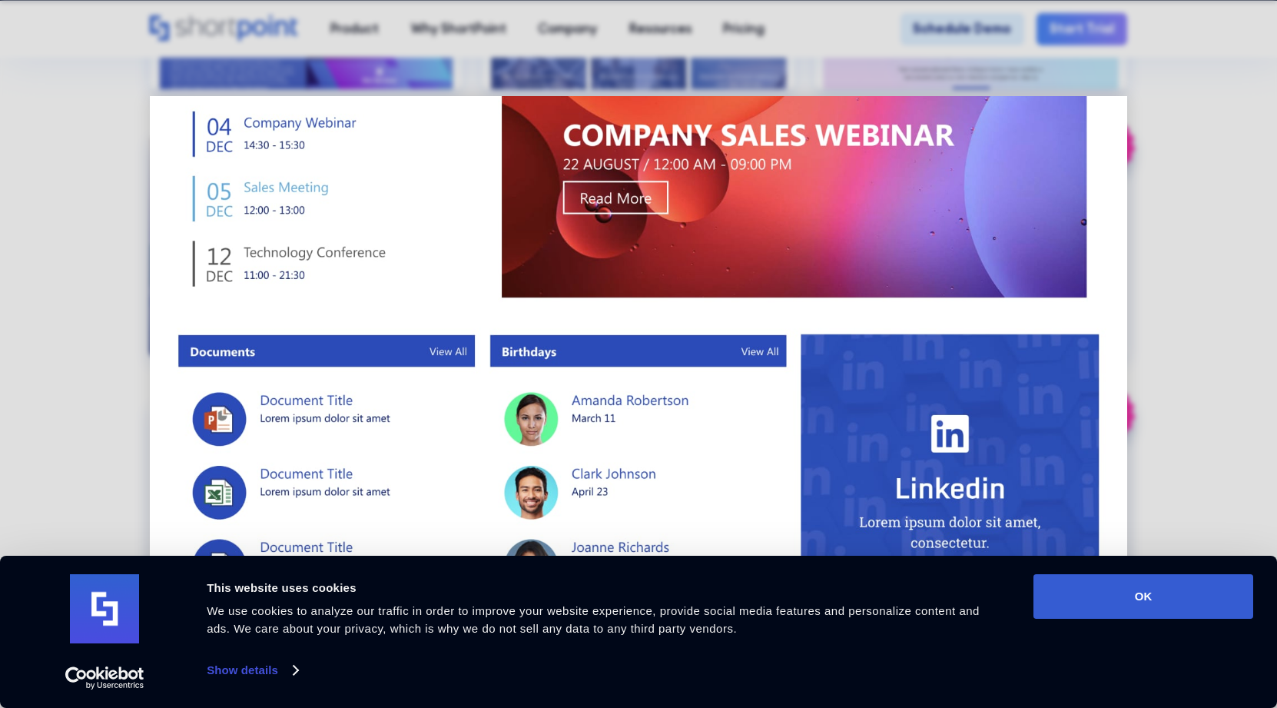
scroll to position [965, 0]
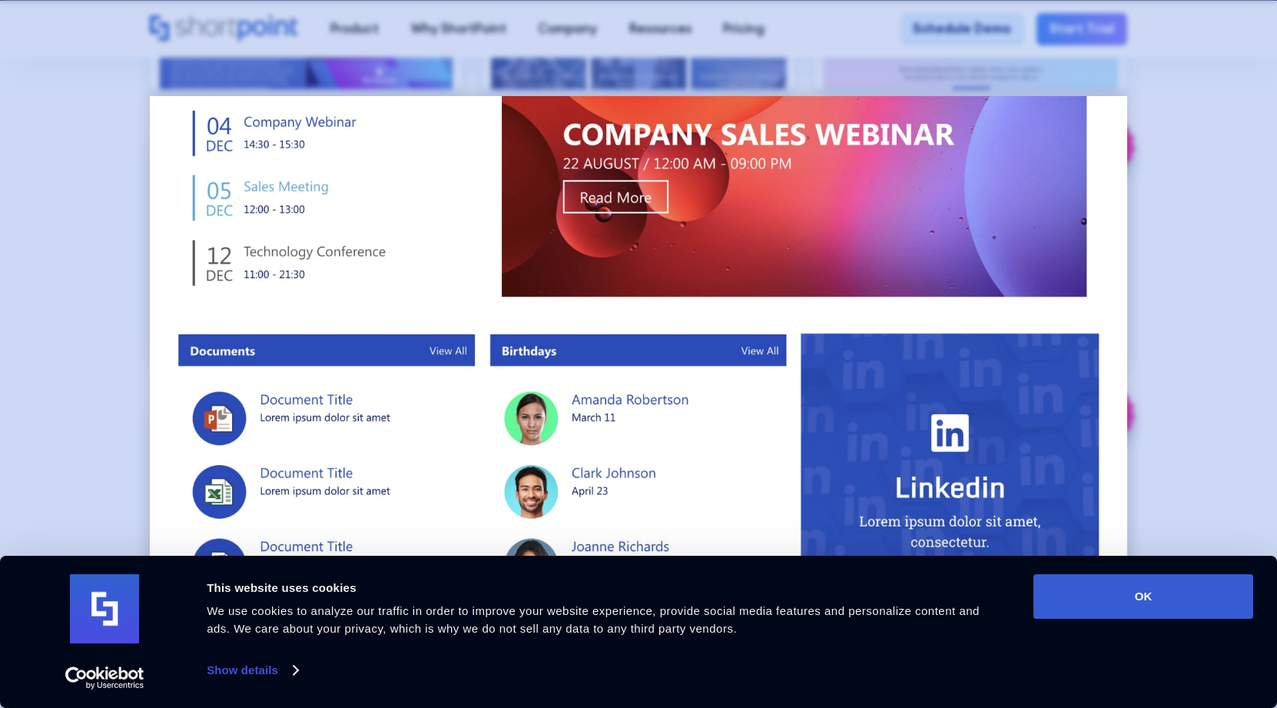
click at [1226, 419] on div at bounding box center [638, 354] width 1277 height 708
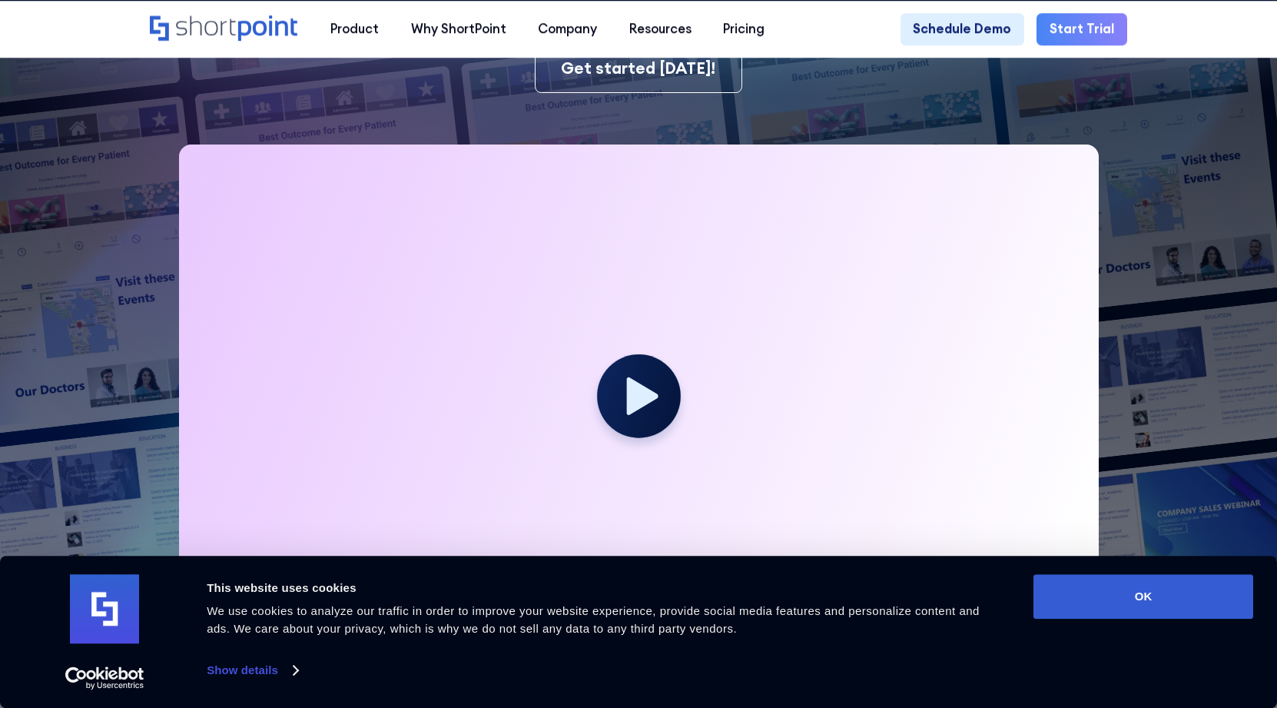
scroll to position [368, 0]
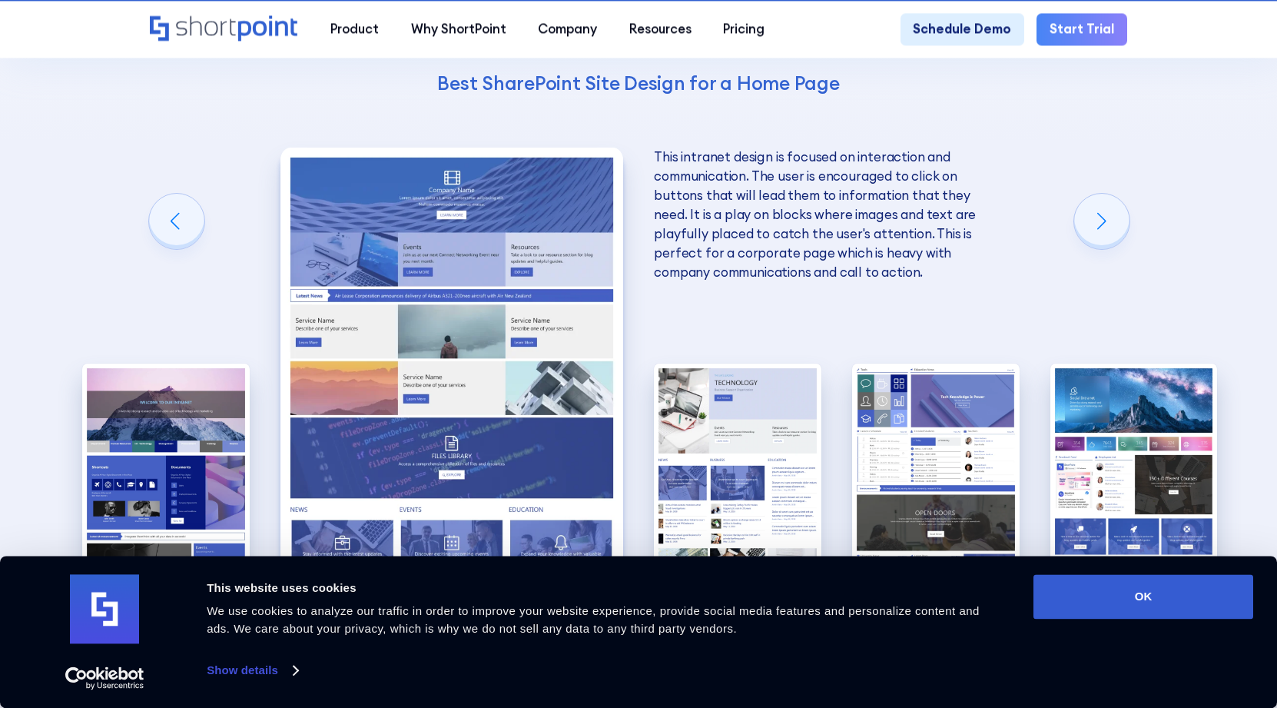
scroll to position [3208, 0]
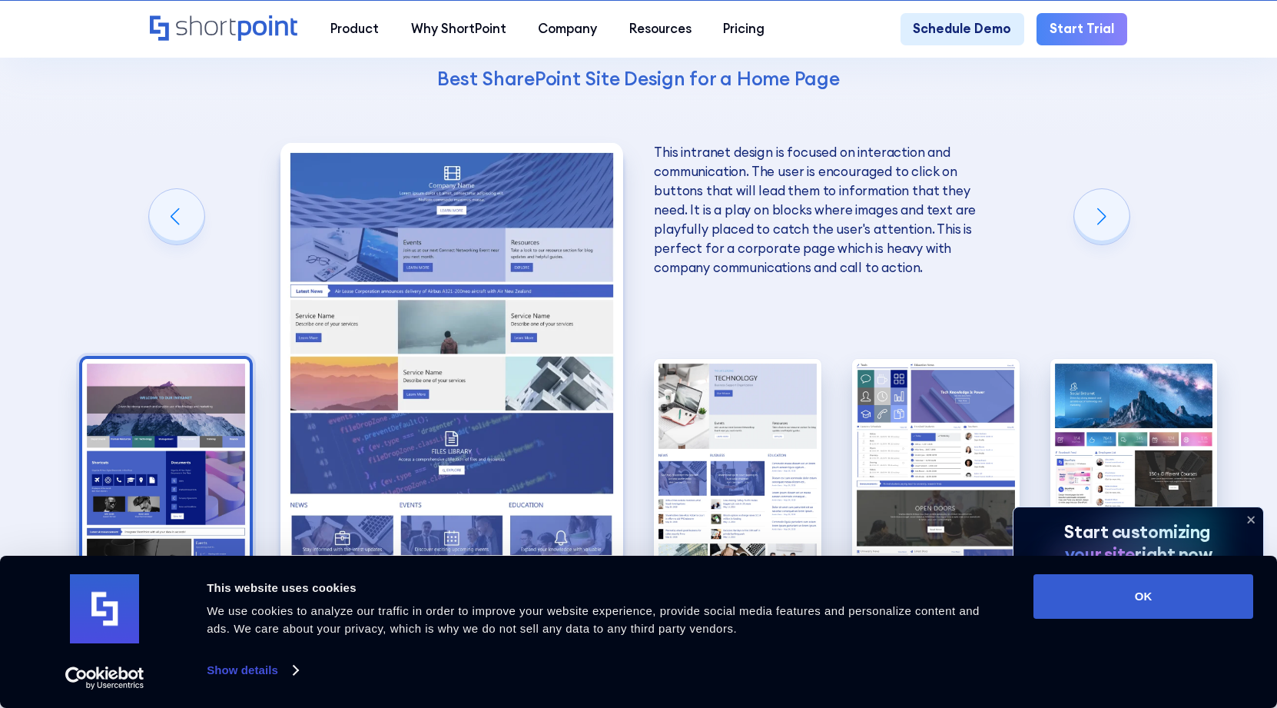
click at [178, 359] on img "1 / 5" at bounding box center [165, 461] width 167 height 205
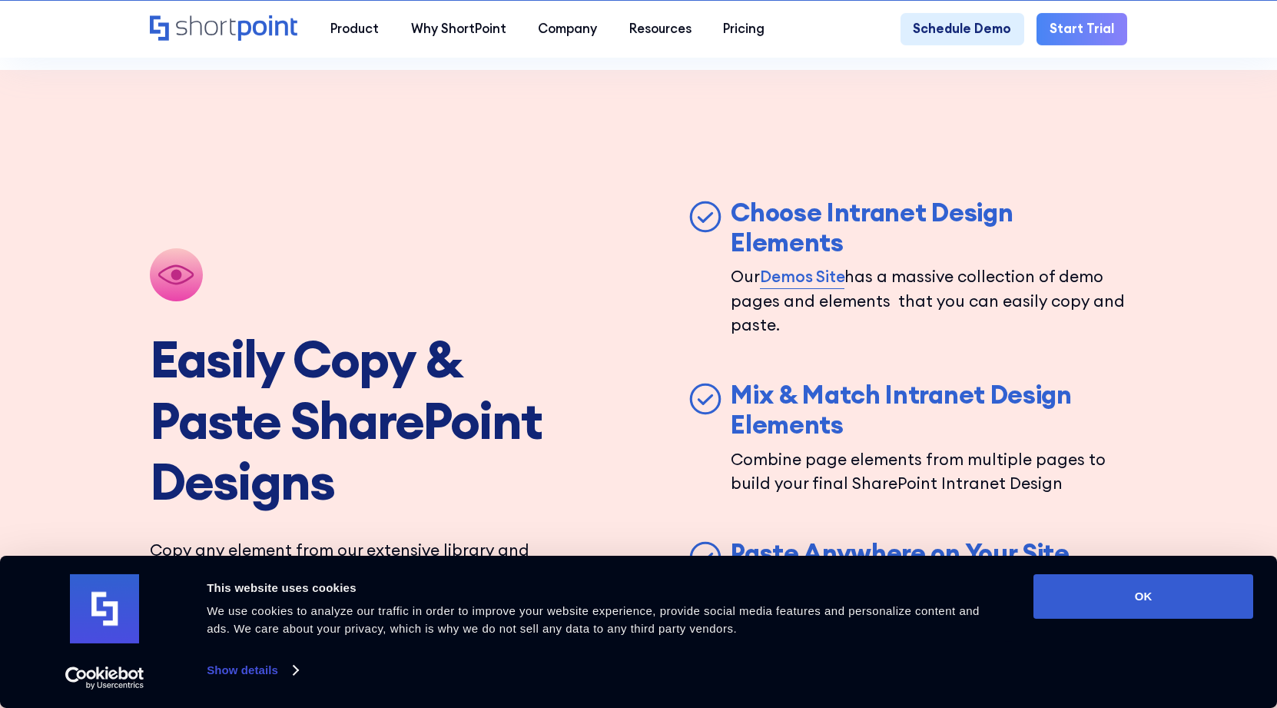
scroll to position [3540, 0]
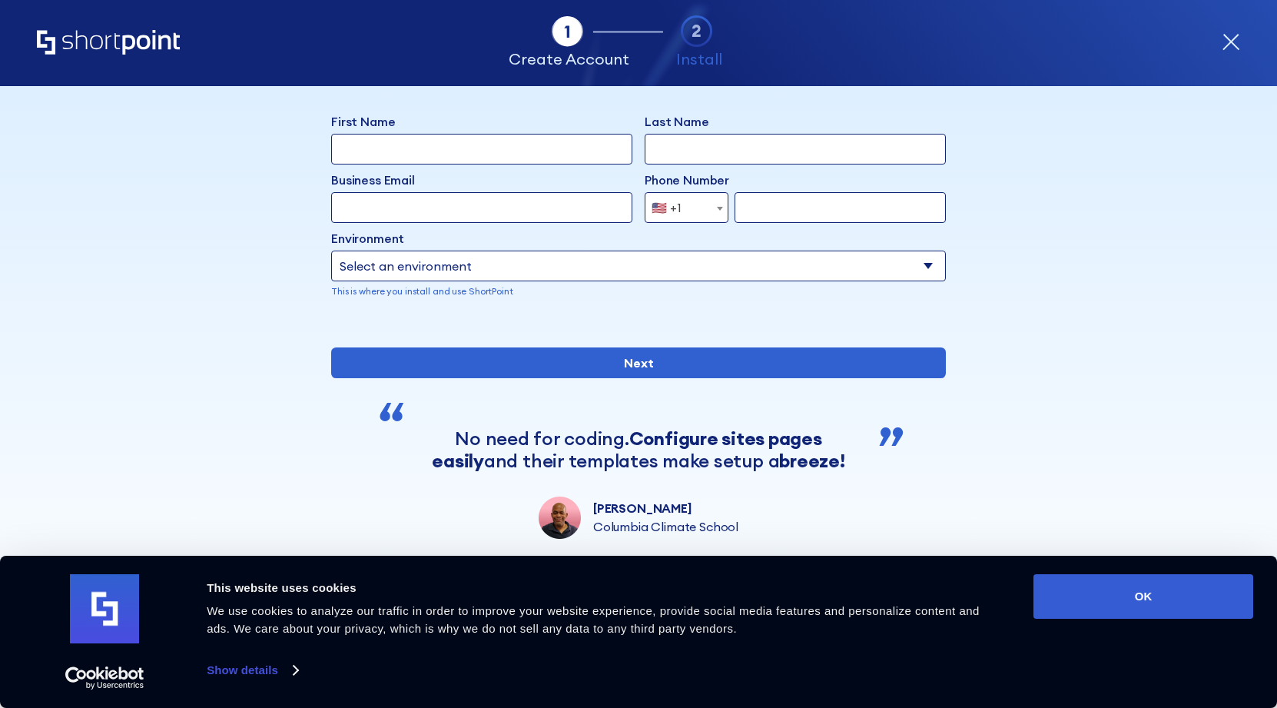
scroll to position [126, 0]
